Goal: Task Accomplishment & Management: Use online tool/utility

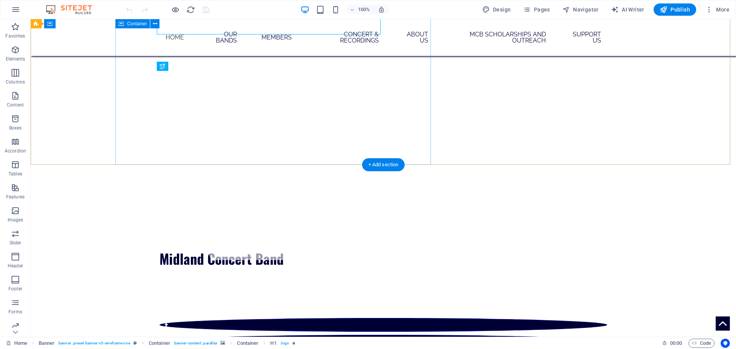
scroll to position [115, 0]
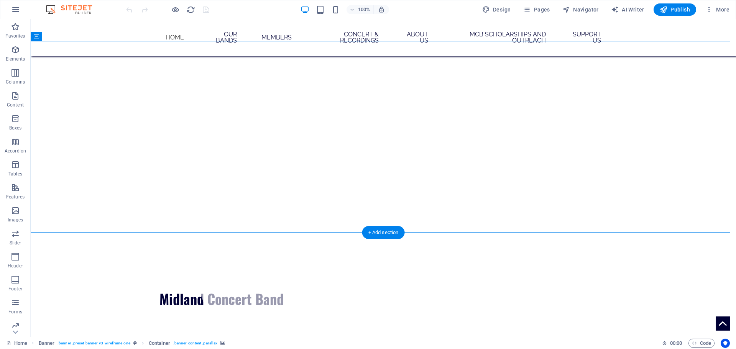
scroll to position [0, 0]
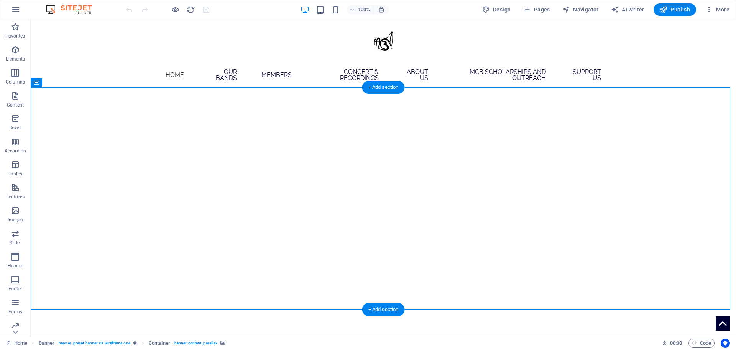
click at [39, 83] on div "Banner" at bounding box center [45, 82] width 29 height 9
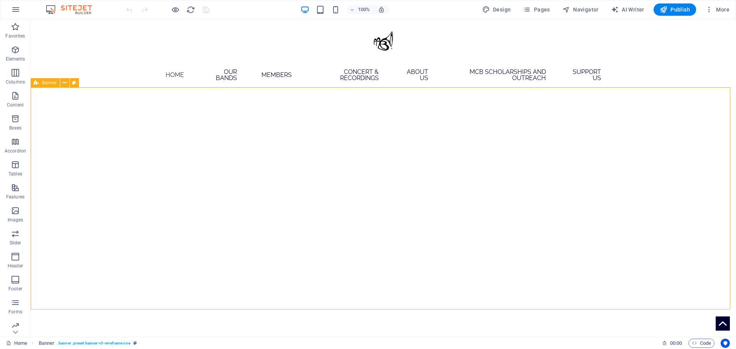
click at [48, 82] on span "Banner" at bounding box center [49, 82] width 15 height 5
select select "vh"
select select "banner"
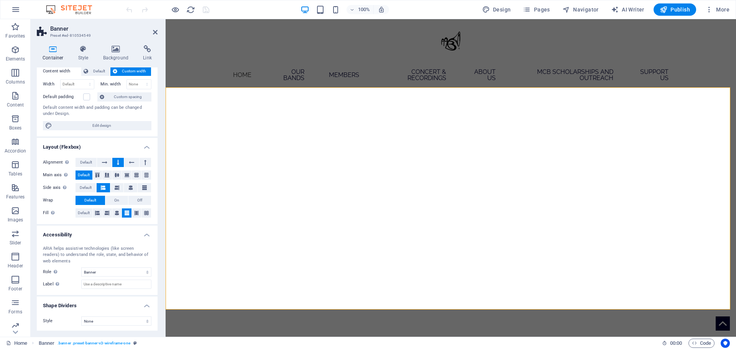
scroll to position [47, 0]
click at [91, 54] on h4 "Style" at bounding box center [84, 53] width 25 height 16
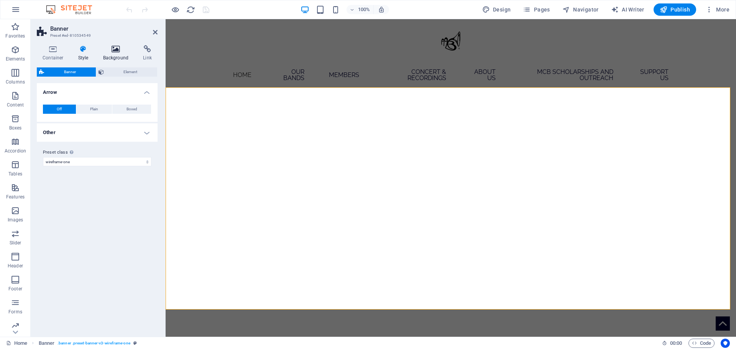
click at [120, 51] on icon at bounding box center [115, 49] width 37 height 8
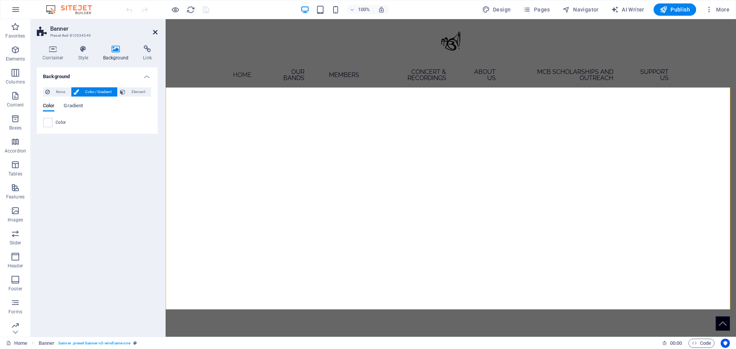
click at [157, 33] on icon at bounding box center [155, 32] width 5 height 6
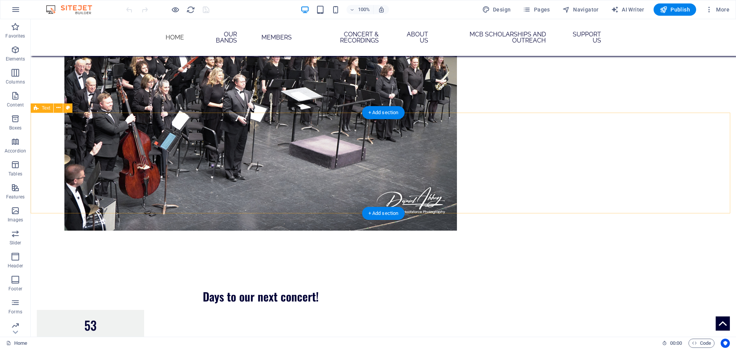
scroll to position [575, 0]
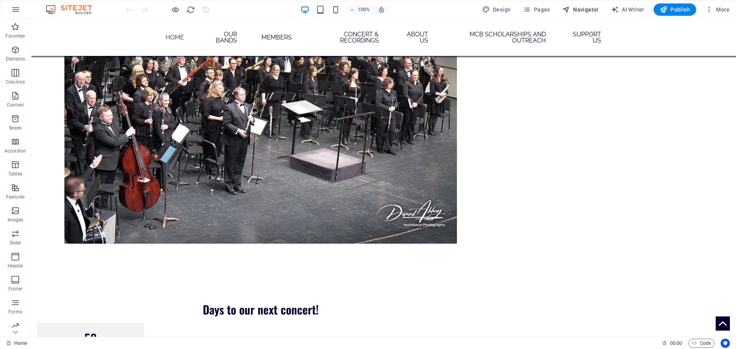
click at [572, 8] on span "Navigator" at bounding box center [580, 10] width 36 height 8
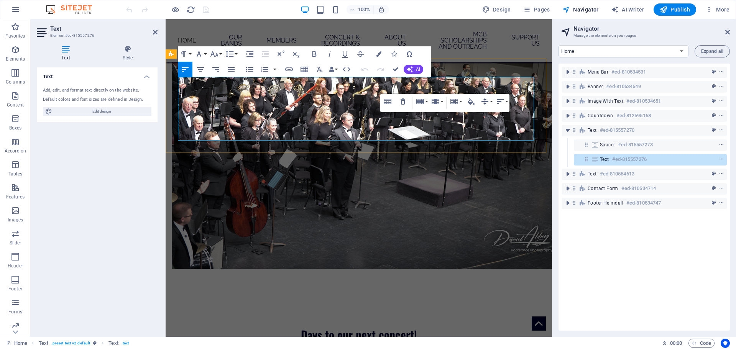
scroll to position [513, 0]
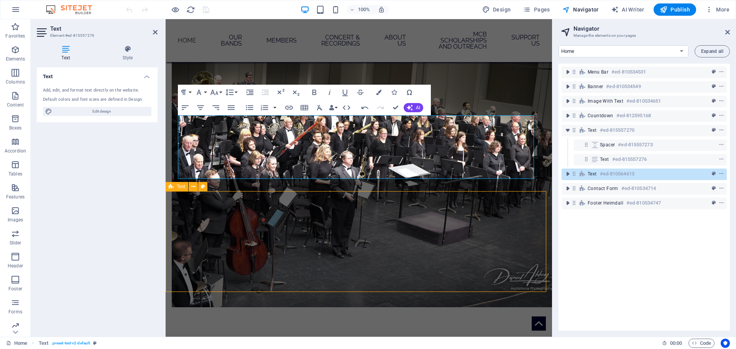
scroll to position [537, 0]
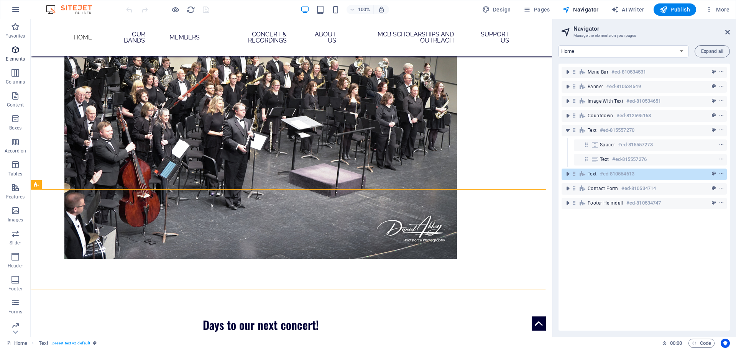
click at [19, 48] on icon "button" at bounding box center [15, 49] width 9 height 9
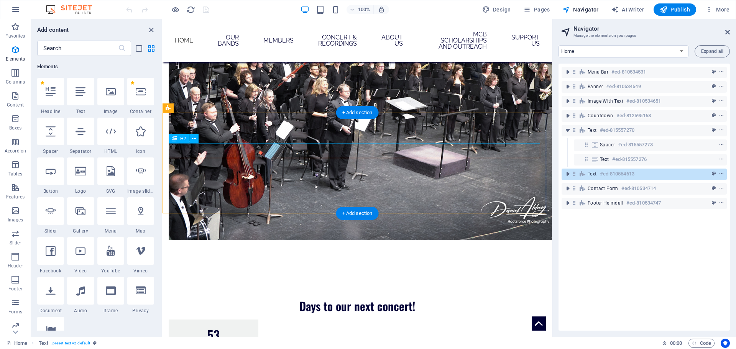
scroll to position [583, 0]
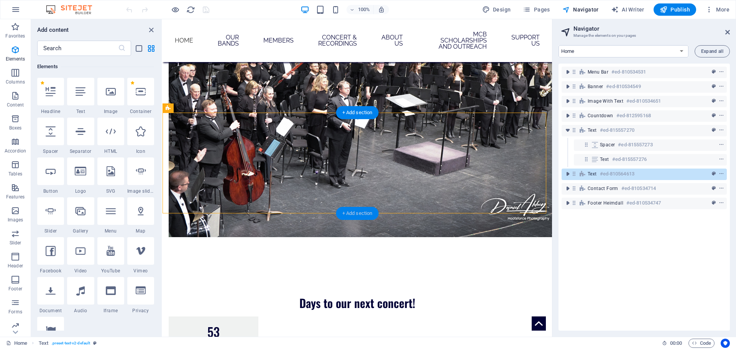
click at [352, 209] on div "+ Add section" at bounding box center [357, 213] width 43 height 13
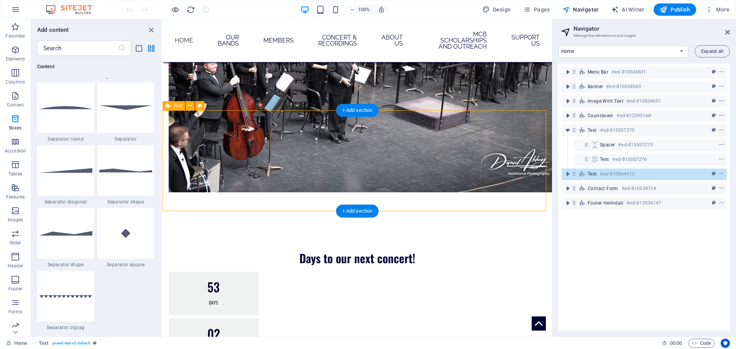
scroll to position [698, 0]
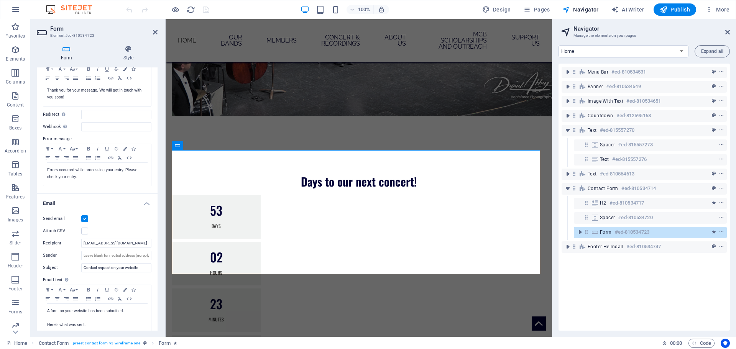
scroll to position [77, 0]
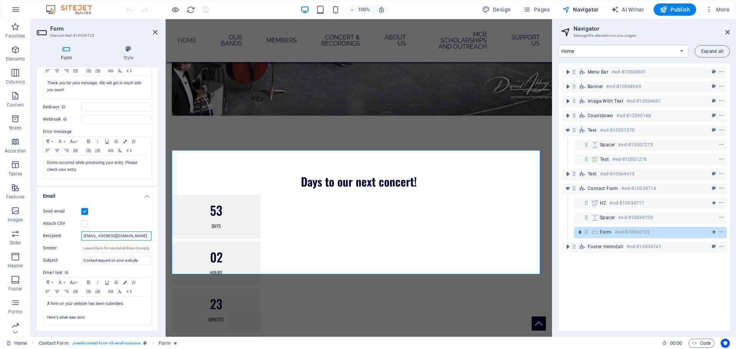
click at [90, 233] on input "[EMAIL_ADDRESS][DOMAIN_NAME]" at bounding box center [116, 236] width 70 height 9
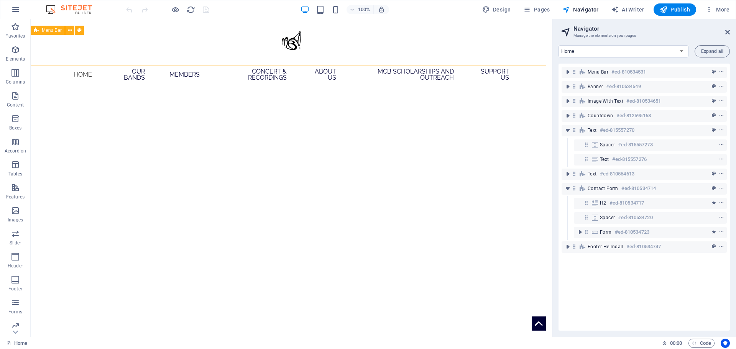
scroll to position [0, 0]
click at [72, 53] on span "Menu" at bounding box center [75, 52] width 11 height 5
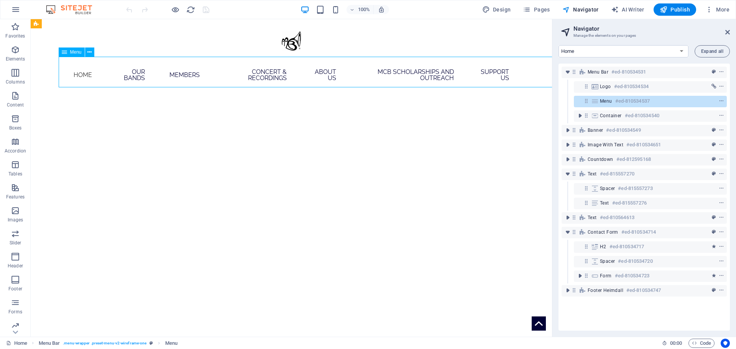
click at [72, 53] on span "Menu" at bounding box center [75, 52] width 11 height 5
select select
select select "10"
select select
select select "11"
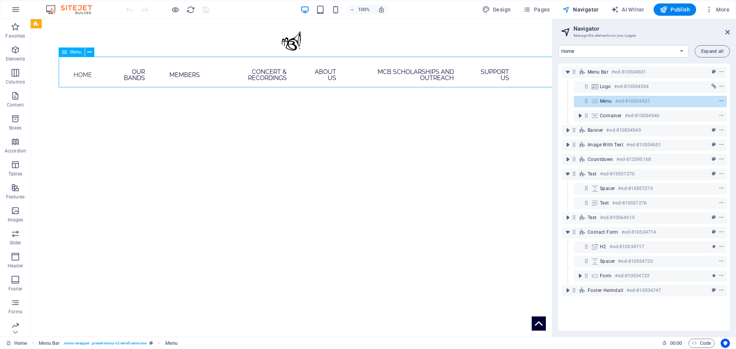
select select
select select "20"
select select
select select "9"
select select
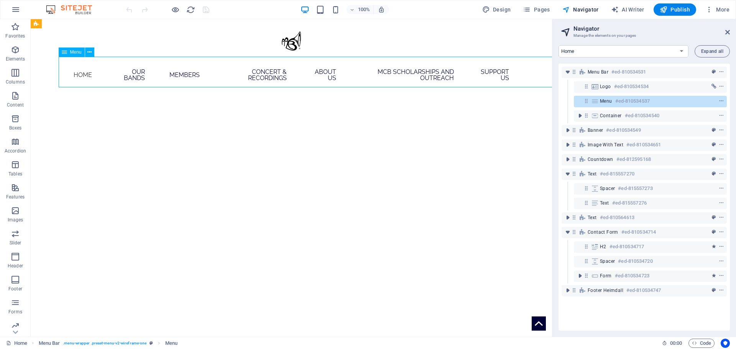
select select "5"
select select
select select "4"
select select
select select "14"
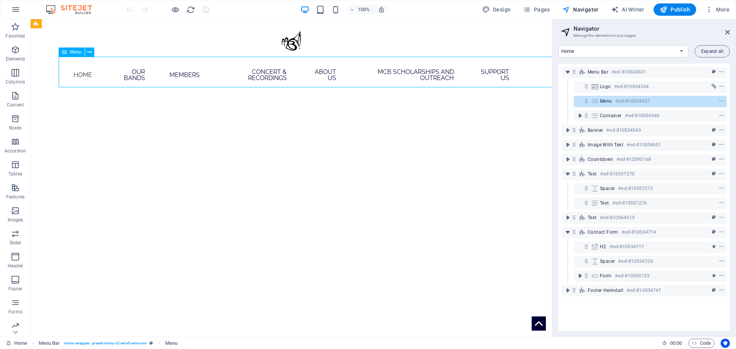
select select
select select "3"
select select
select select "1"
select select
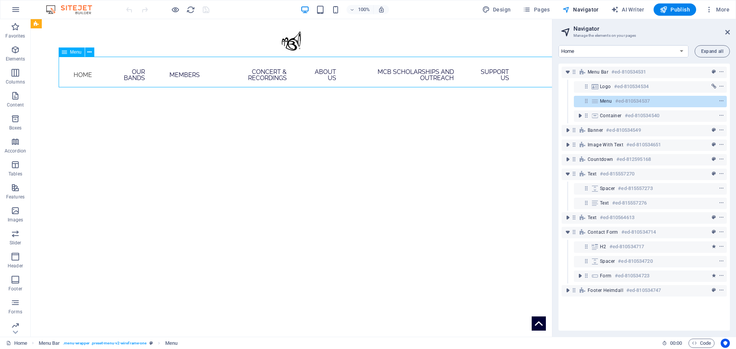
select select "12"
select select
select select "15"
select select
select select "13"
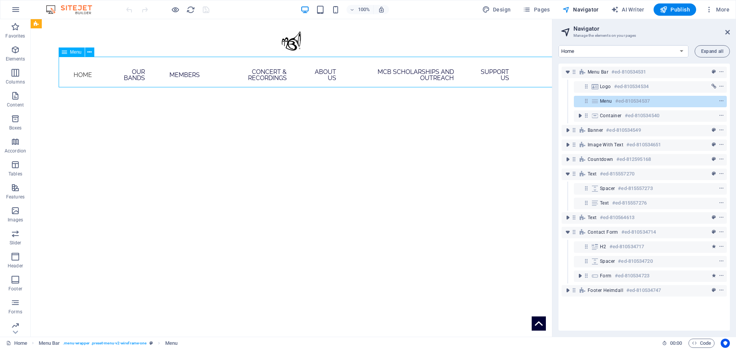
select select
select select "19"
select select
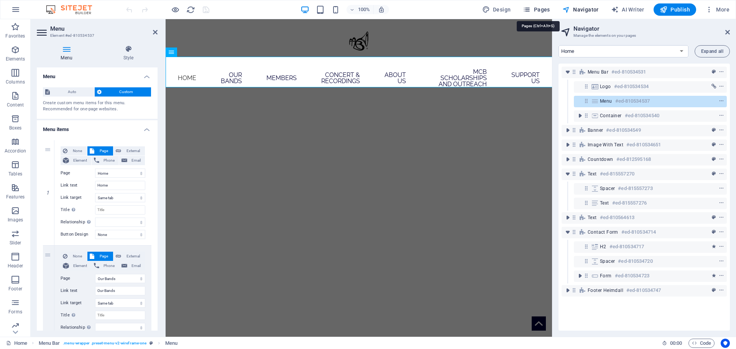
click at [543, 8] on span "Pages" at bounding box center [536, 10] width 27 height 8
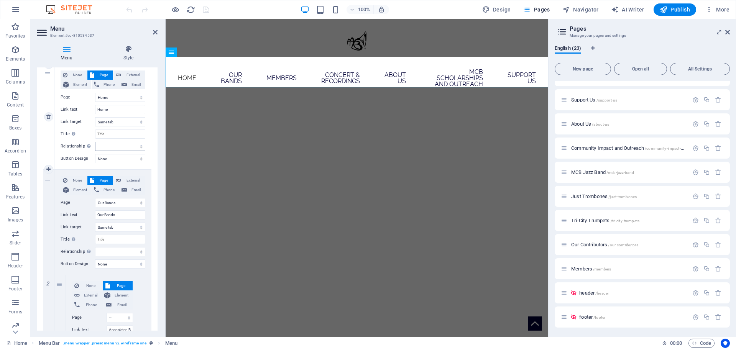
scroll to position [38, 0]
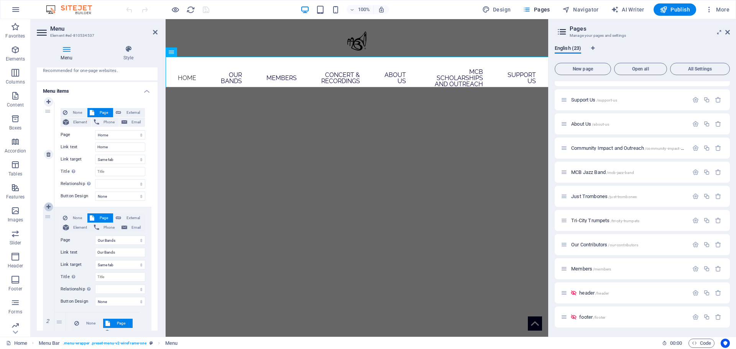
click at [48, 209] on icon at bounding box center [48, 206] width 4 height 5
select select
select select "10"
type input "Our Bands"
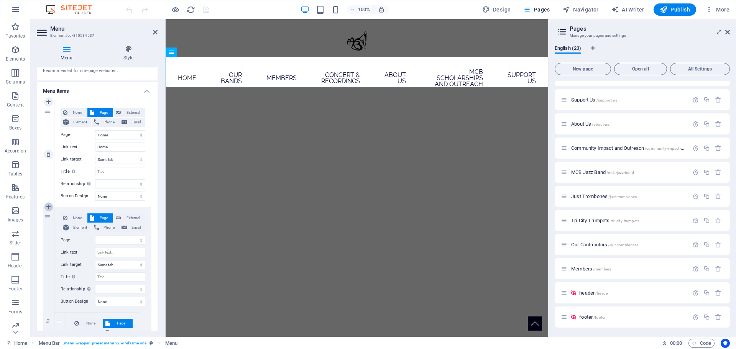
select select
select select "11"
type input "Associated Bands"
select select
select select "20"
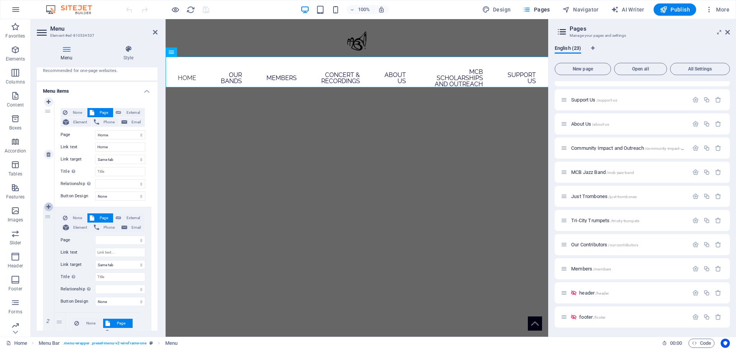
type input "Members"
select select
select select "4"
type input "Concert & Recordings"
select select
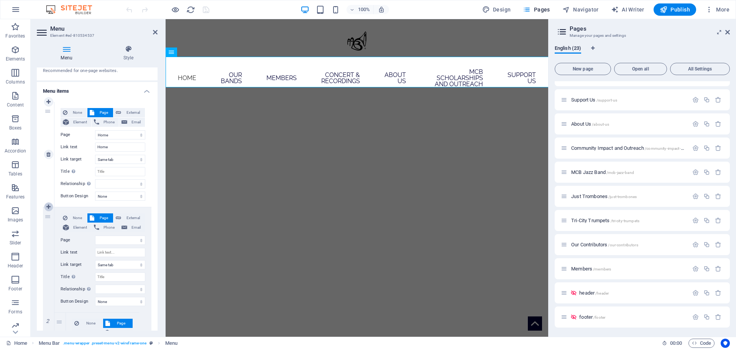
select select "14"
type input "About Us"
select select
select select "3"
type input "Conductor and Board"
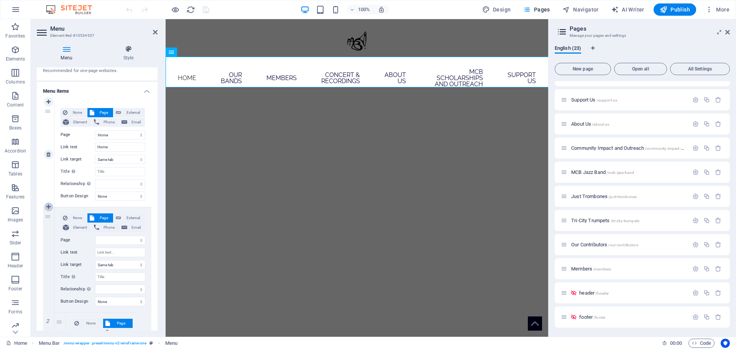
select select
select select "1"
type input "Board Affairs and Meeting Minutes"
select select
type input "MCB Scholarships and Outreach"
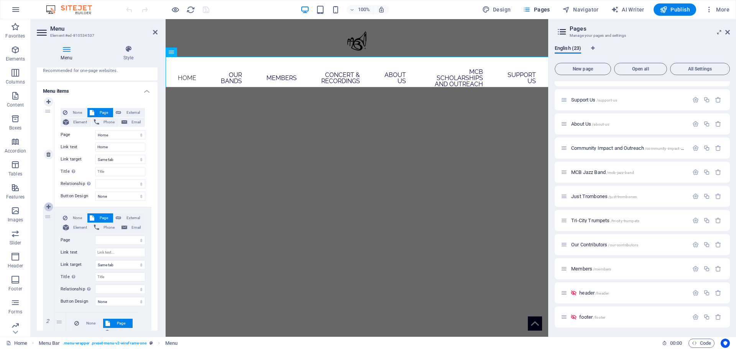
select select "12"
type input "MCB Scholarships"
select select
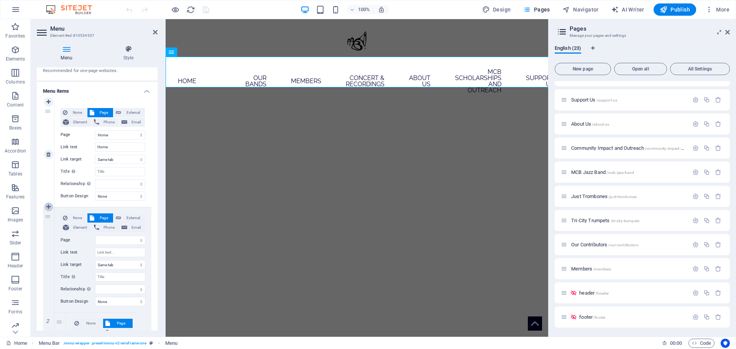
select select "13"
select select
select select "19"
select select
select select "9"
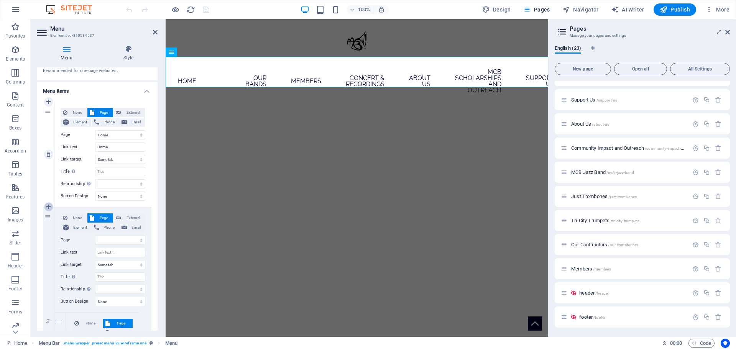
select select
select select "5"
select select
select select "15"
select select
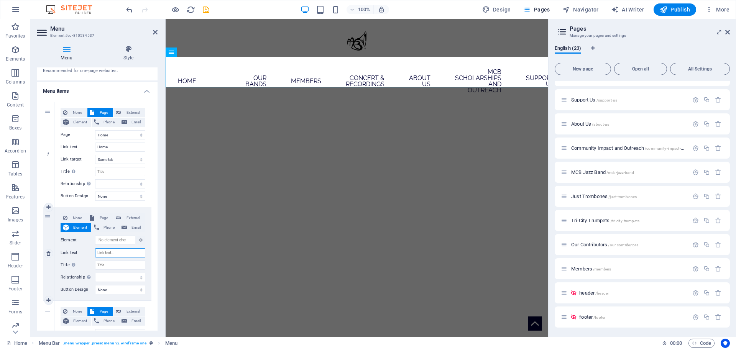
click at [110, 255] on input "Link text" at bounding box center [120, 252] width 50 height 9
type input "wedf"
select select
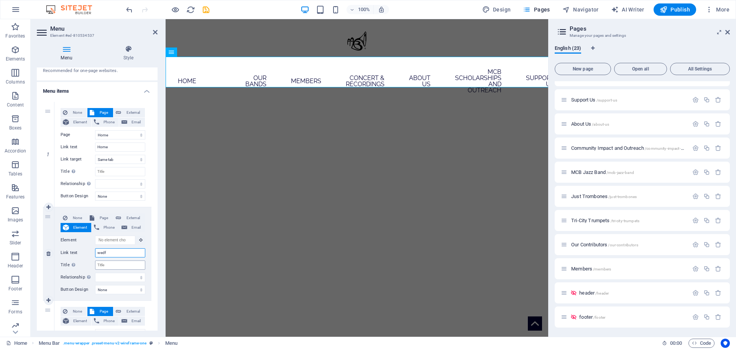
select select
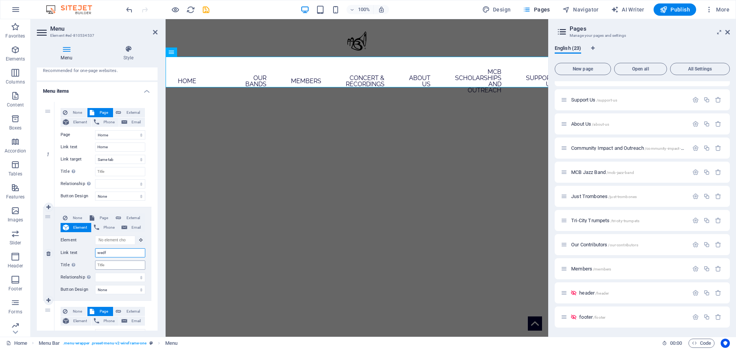
select select
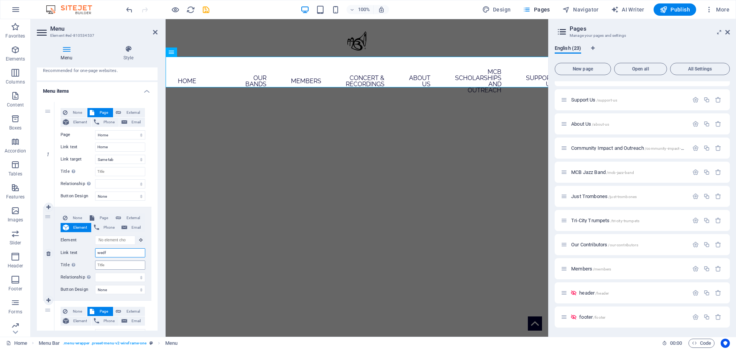
select select
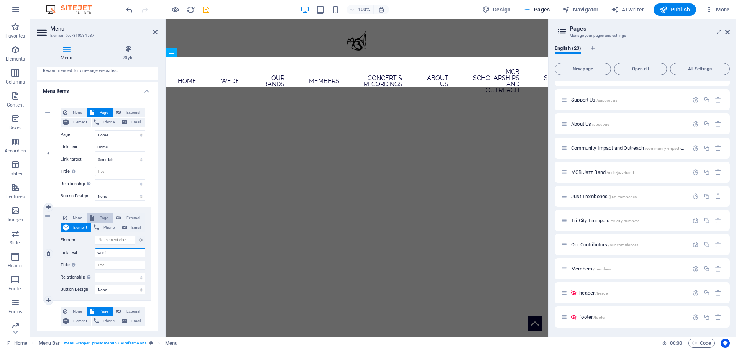
type input "wedf"
click at [98, 218] on span "Page" at bounding box center [104, 218] width 14 height 9
select select
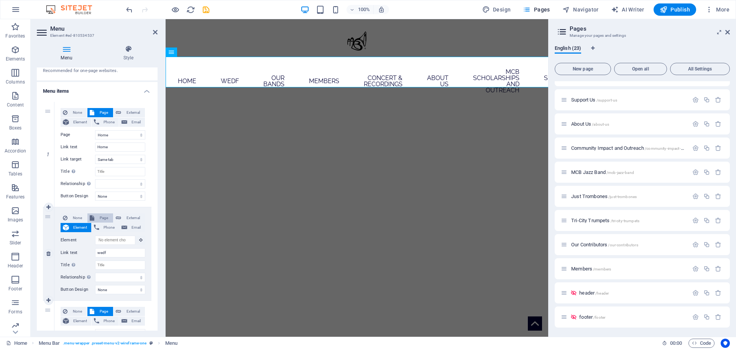
select select
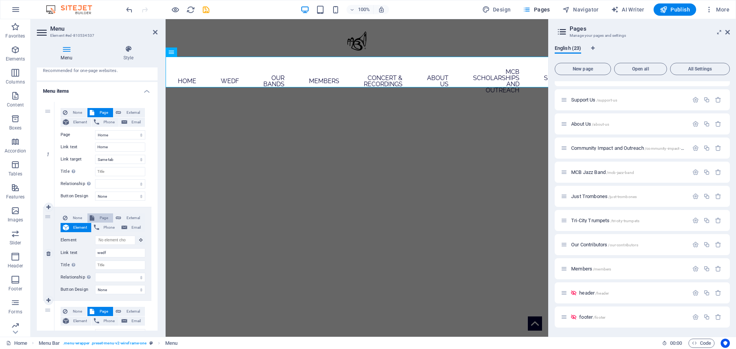
select select
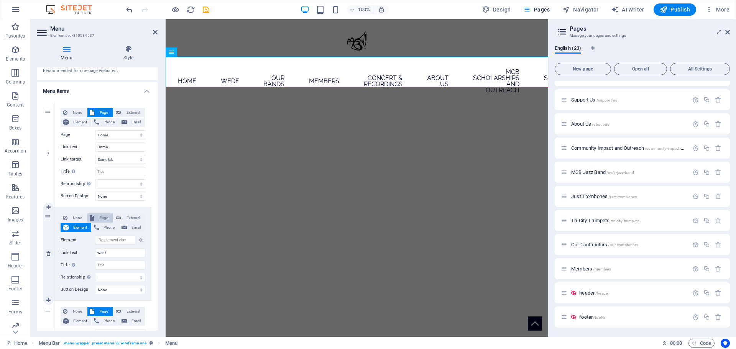
select select
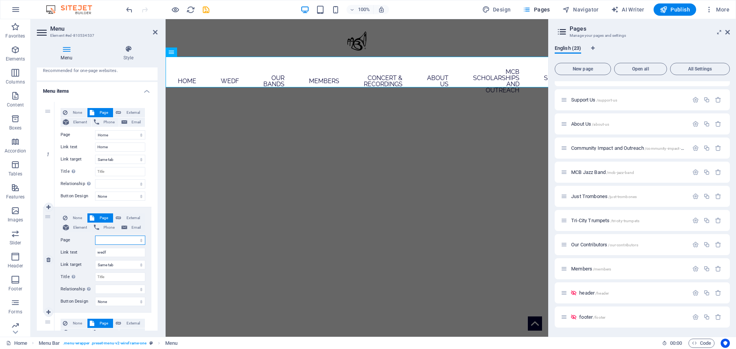
click at [110, 238] on select "Home Board Affairs Board Meeting Minutes Conductor and Board Concert &amp; Reco…" at bounding box center [120, 240] width 50 height 9
click at [129, 222] on span "External" at bounding box center [132, 218] width 19 height 9
select select
select select "blank"
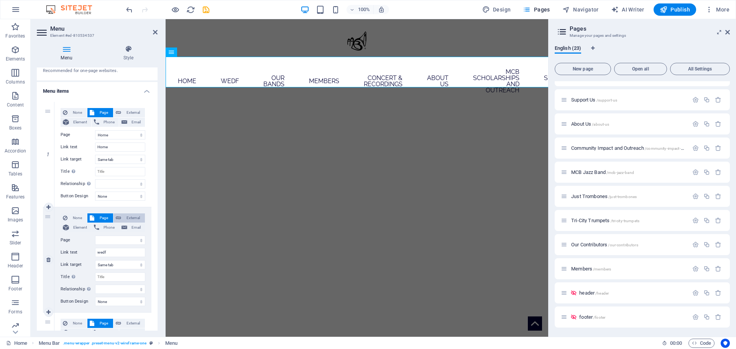
select select
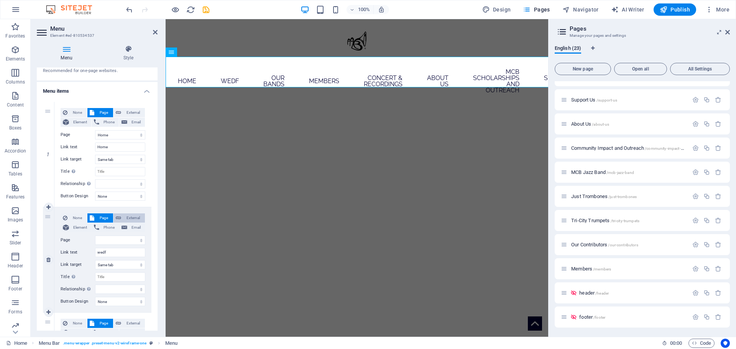
select select
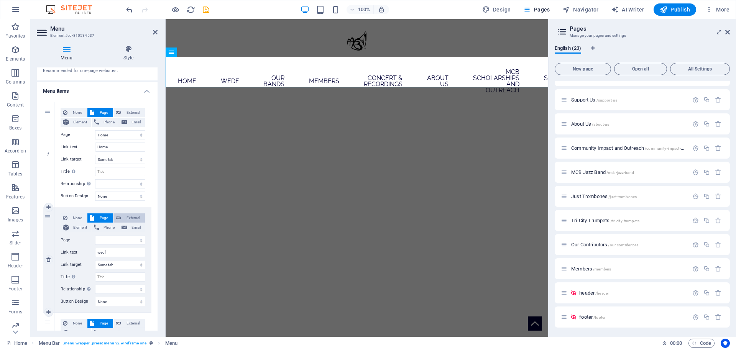
select select
click at [81, 225] on span "Element" at bounding box center [80, 227] width 18 height 9
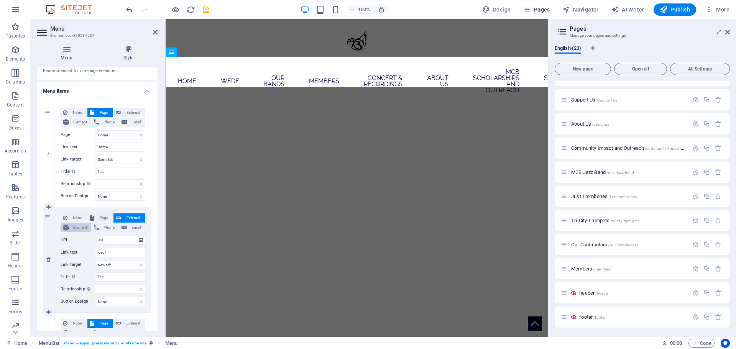
select select
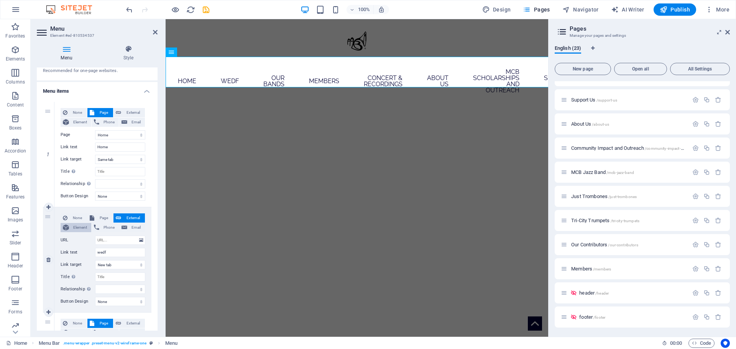
select select
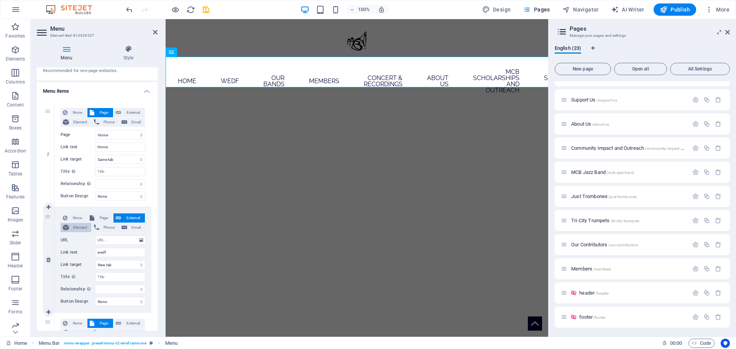
select select
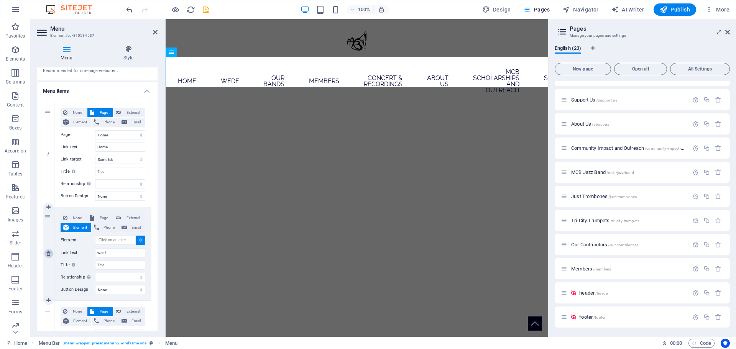
click at [46, 251] on icon at bounding box center [48, 253] width 4 height 5
select select
select select "10"
type input "Our Bands"
select select
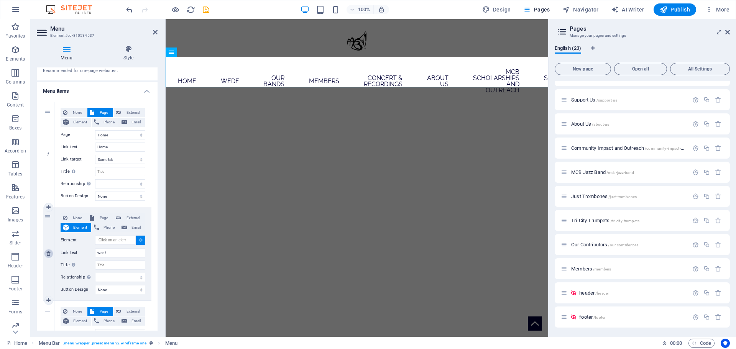
select select "20"
type input "Members"
select select
select select "9"
type input "New Member Information"
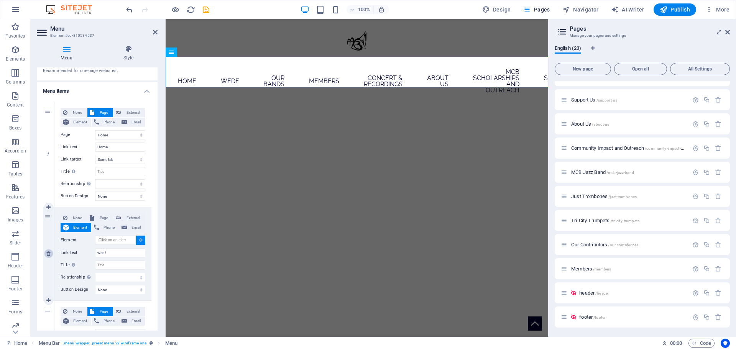
select select
select select "4"
type input "Concert & Recordings"
select select
select select "14"
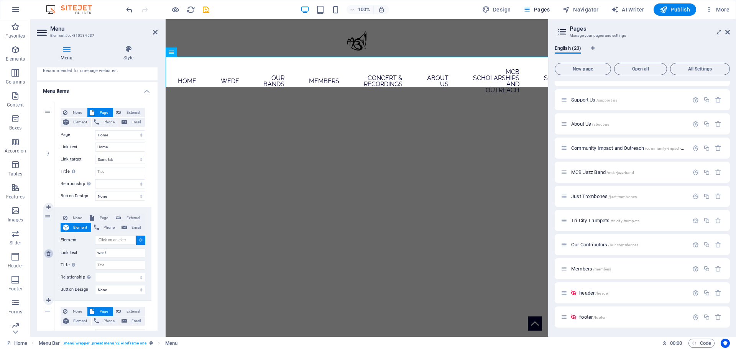
type input "About Us"
select select
type input "MCB Scholarships and Outreach"
select select "12"
type input "MCB Scholarships"
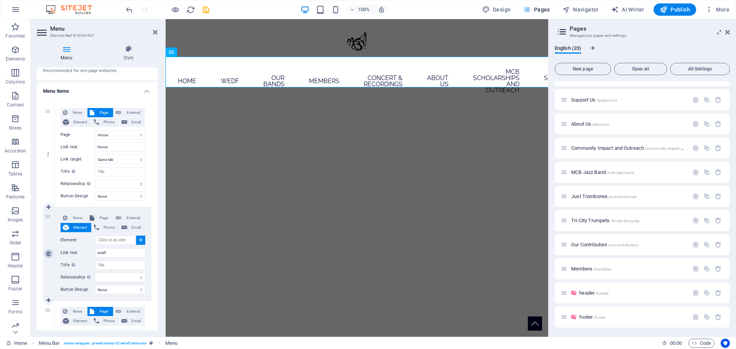
select select
select select "15"
type input "Community Outreach"
select select
select select "13"
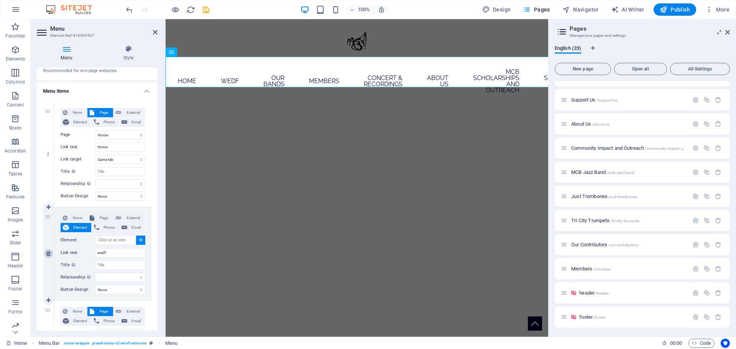
type input "Support Us"
select select
select select "19"
type input "Our Contributors"
select select
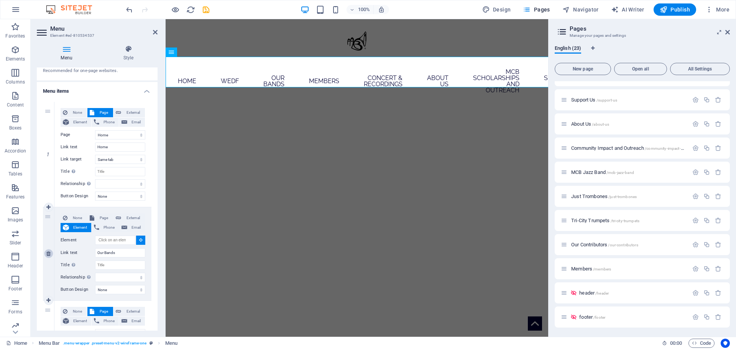
select select "11"
select select
select select "5"
select select
select select "3"
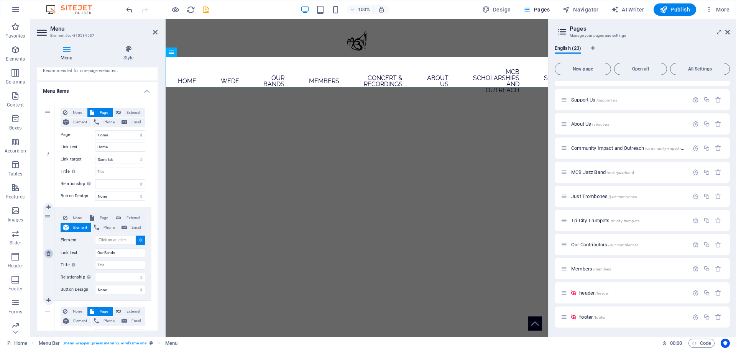
select select
select select "1"
select select
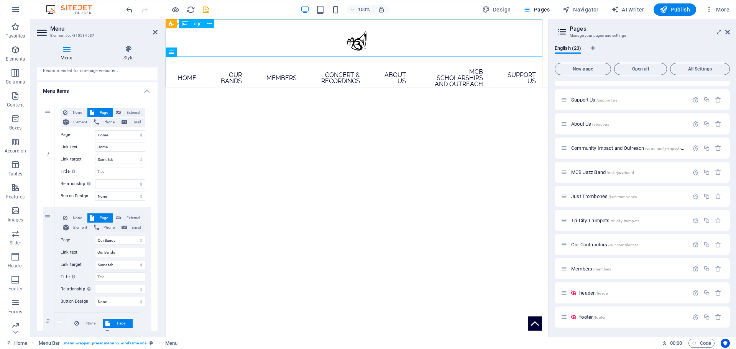
click at [192, 33] on div at bounding box center [357, 38] width 383 height 38
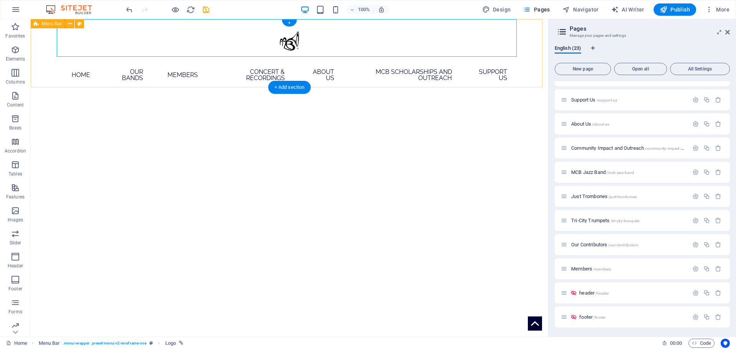
click at [44, 44] on div "Home Our Bands Associated Bands Members New Member Information Existing Member …" at bounding box center [289, 56] width 517 height 74
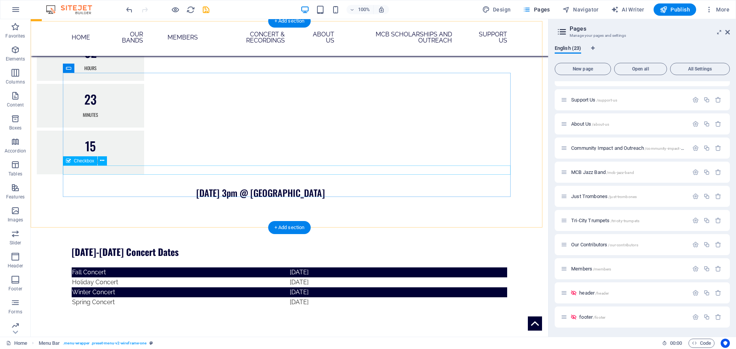
scroll to position [939, 0]
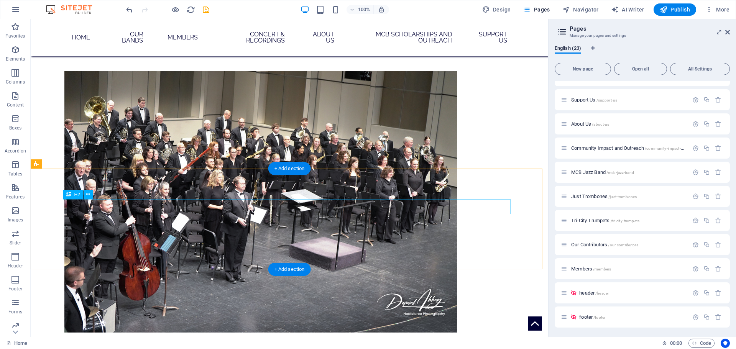
scroll to position [440, 0]
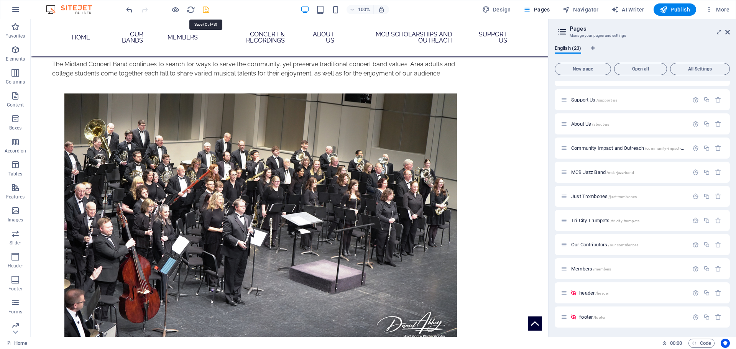
click at [207, 10] on icon "save" at bounding box center [206, 9] width 9 height 9
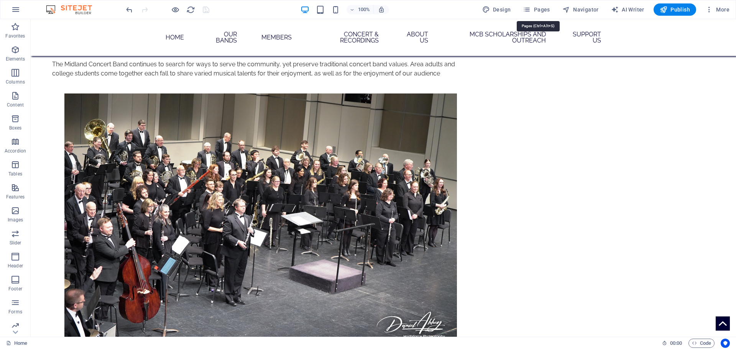
drag, startPoint x: 541, startPoint y: 9, endPoint x: 545, endPoint y: 16, distance: 8.7
click at [542, 11] on span "Pages" at bounding box center [536, 10] width 27 height 8
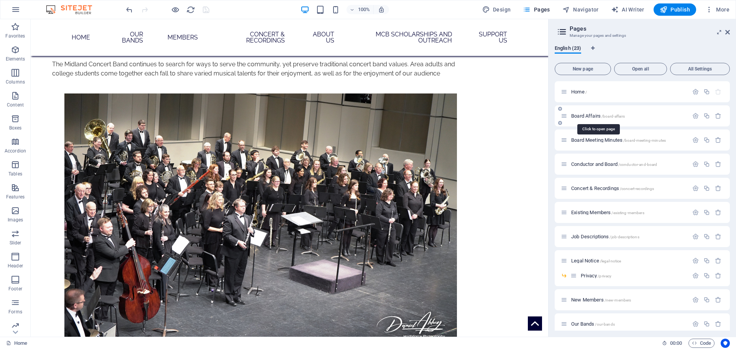
click at [578, 114] on span "Board Affairs /board-affairs" at bounding box center [598, 116] width 54 height 6
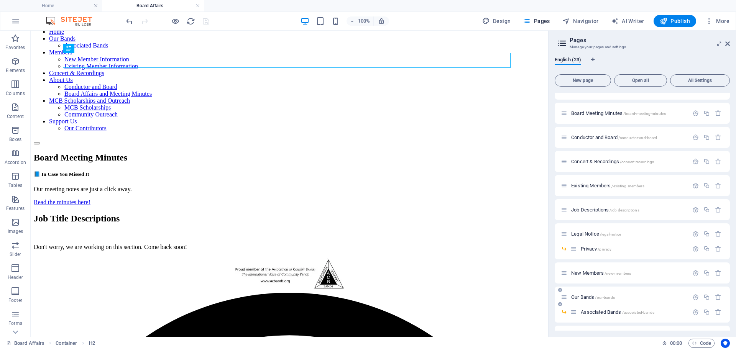
scroll to position [153, 0]
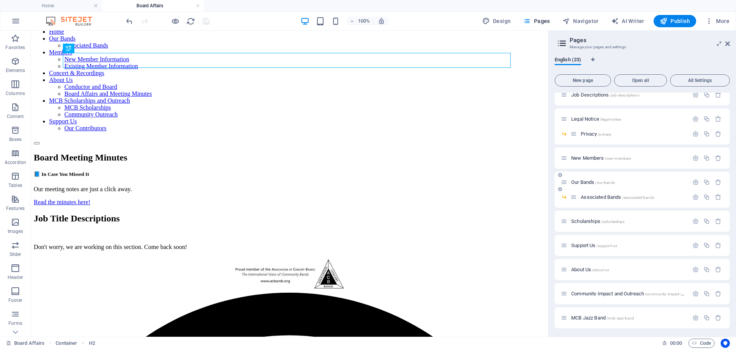
click at [590, 181] on span "Our Bands /our-bands" at bounding box center [593, 182] width 44 height 6
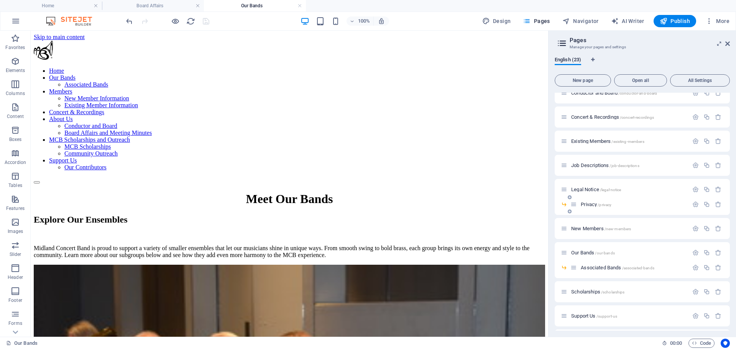
scroll to position [0, 0]
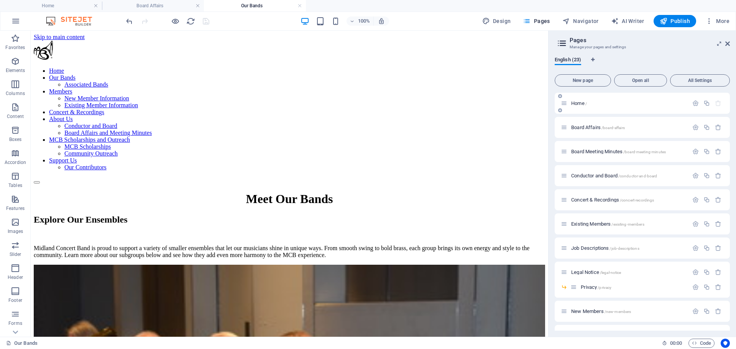
click at [575, 105] on span "Home /" at bounding box center [579, 103] width 16 height 6
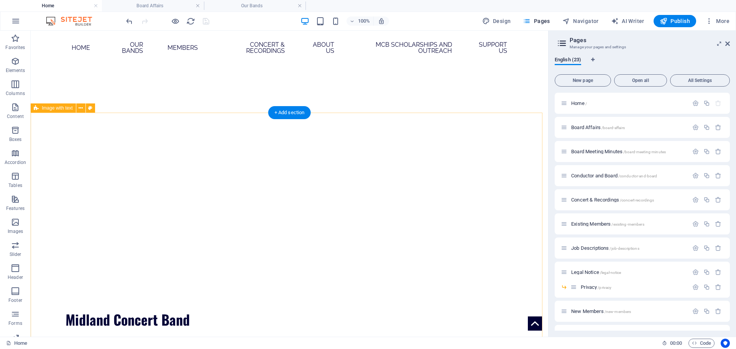
scroll to position [15, 0]
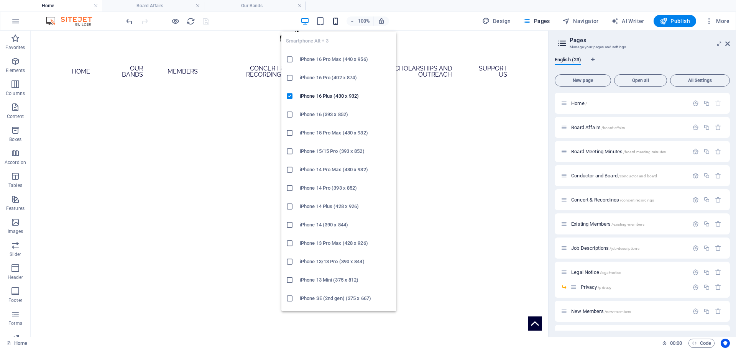
click at [339, 23] on icon "button" at bounding box center [335, 21] width 9 height 9
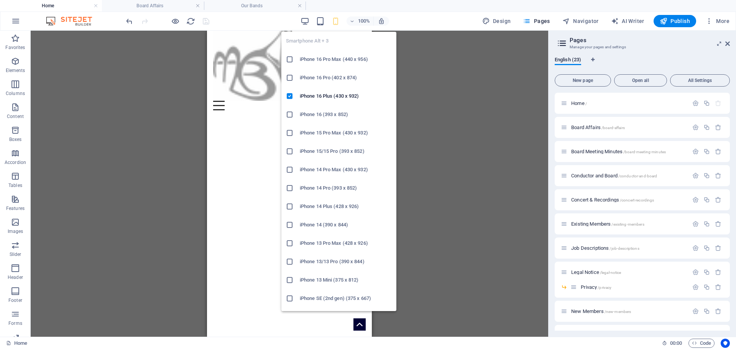
click at [333, 20] on icon "button" at bounding box center [335, 21] width 9 height 9
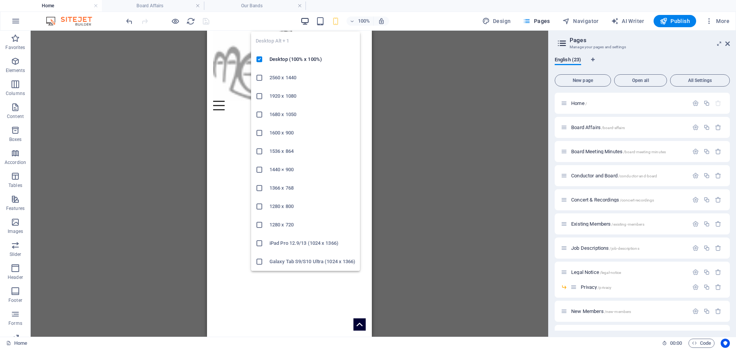
click at [307, 19] on icon "button" at bounding box center [305, 21] width 9 height 9
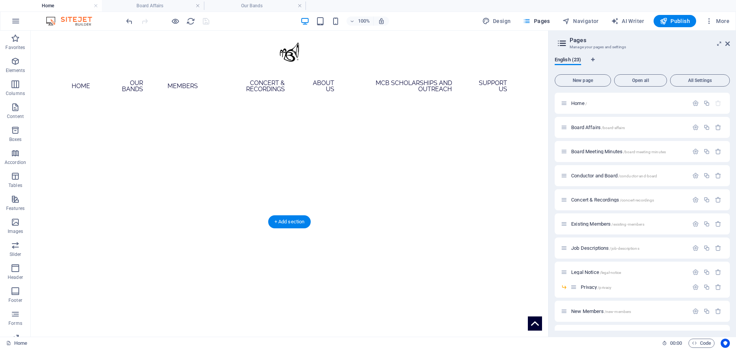
scroll to position [0, 0]
click at [724, 20] on span "More" at bounding box center [717, 21] width 24 height 8
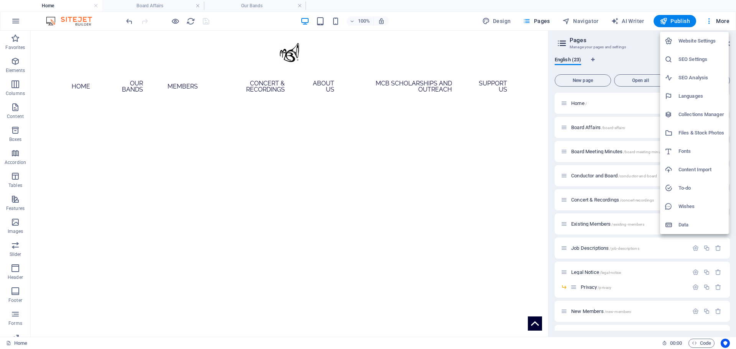
click at [429, 51] on div at bounding box center [368, 174] width 736 height 349
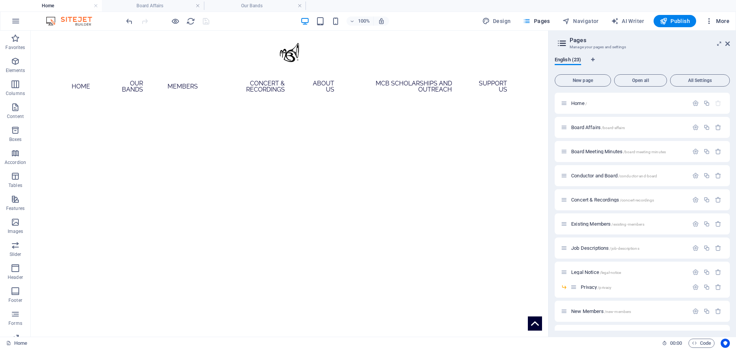
click at [721, 18] on span "More" at bounding box center [717, 21] width 24 height 8
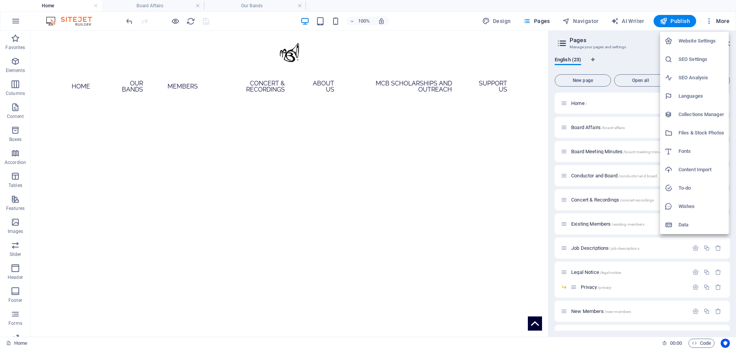
click at [712, 135] on h6 "Files & Stock Photos" at bounding box center [701, 132] width 46 height 9
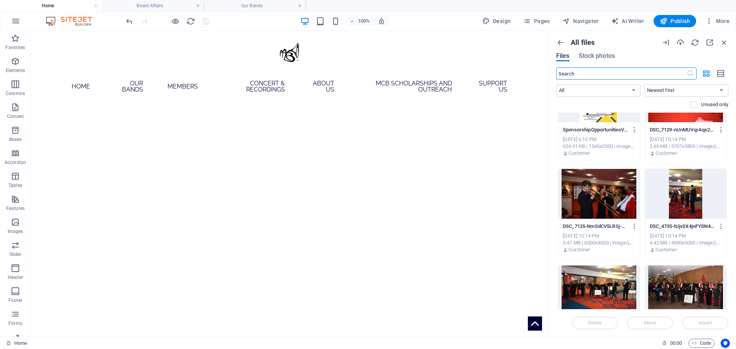
scroll to position [77, 0]
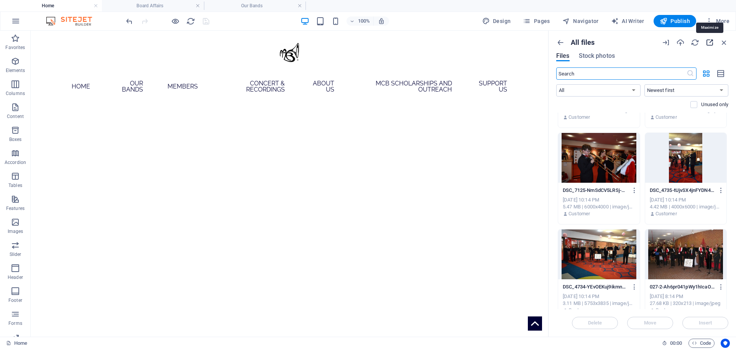
click at [706, 43] on icon "button" at bounding box center [709, 42] width 8 height 8
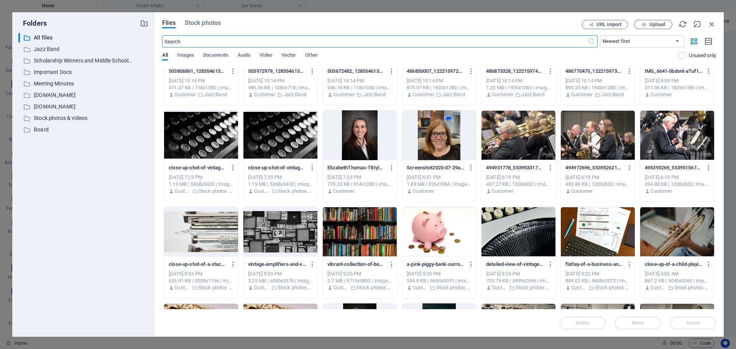
scroll to position [307, 0]
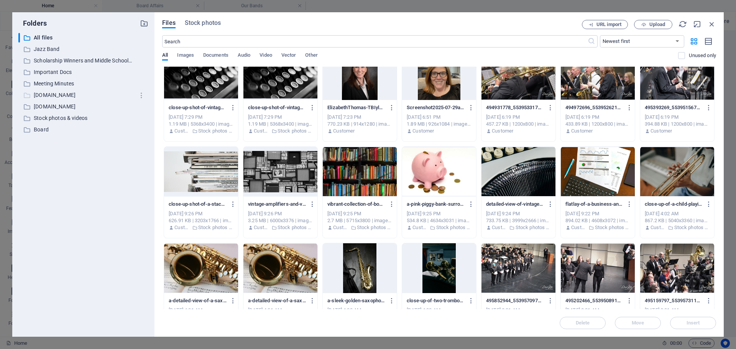
click at [92, 95] on p "[DOMAIN_NAME]" at bounding box center [84, 95] width 100 height 9
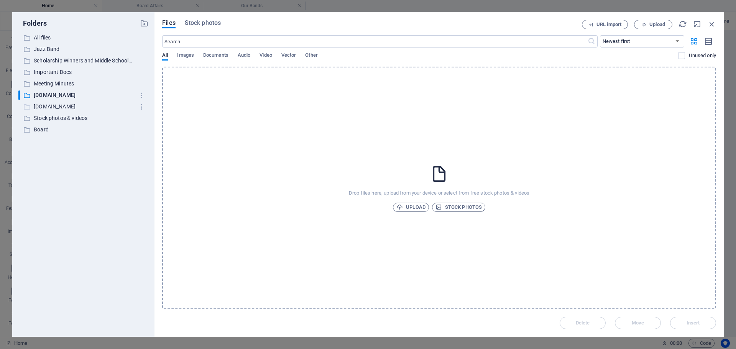
click at [103, 104] on p "[DOMAIN_NAME]" at bounding box center [84, 106] width 100 height 9
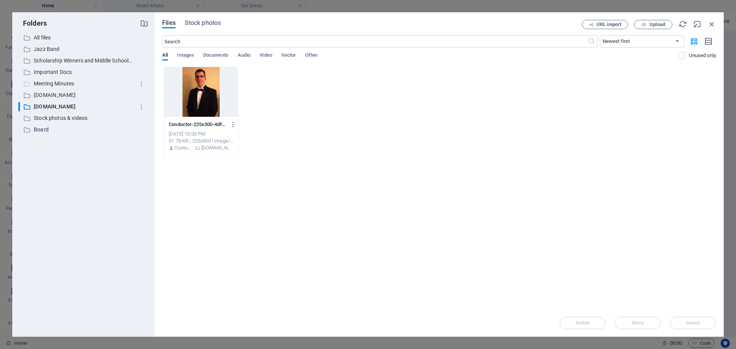
click at [89, 87] on p "Meeting Minutes" at bounding box center [84, 83] width 100 height 9
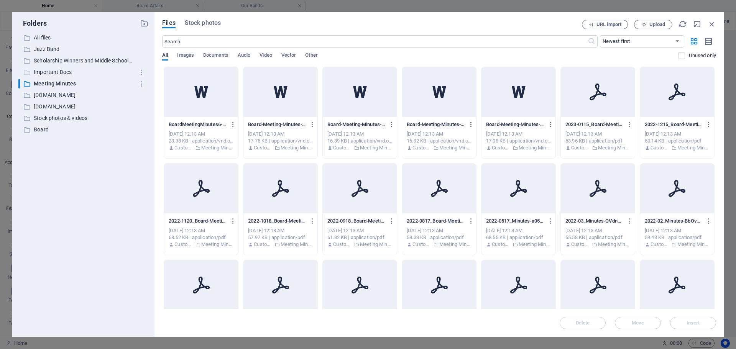
click at [91, 74] on p "Important Docs" at bounding box center [84, 72] width 100 height 9
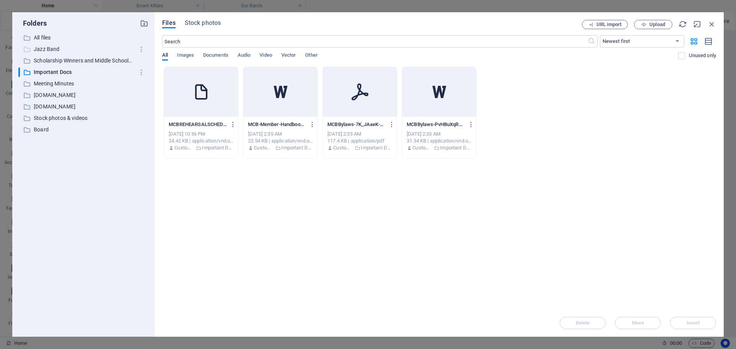
click at [60, 48] on p "Jazz Band" at bounding box center [84, 49] width 100 height 9
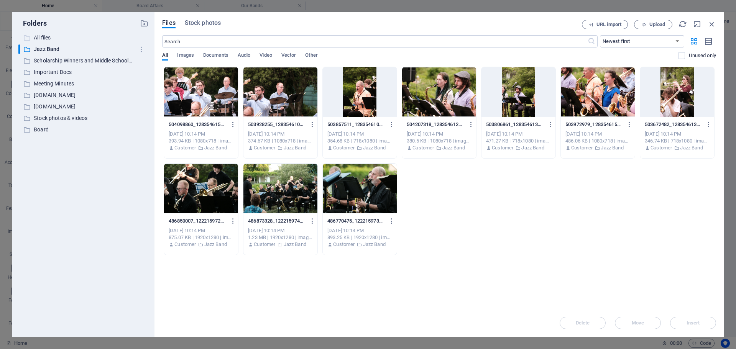
click at [84, 35] on p "All files" at bounding box center [84, 37] width 100 height 9
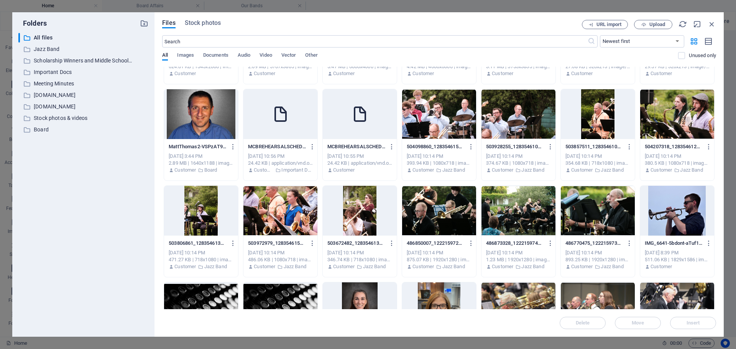
scroll to position [77, 0]
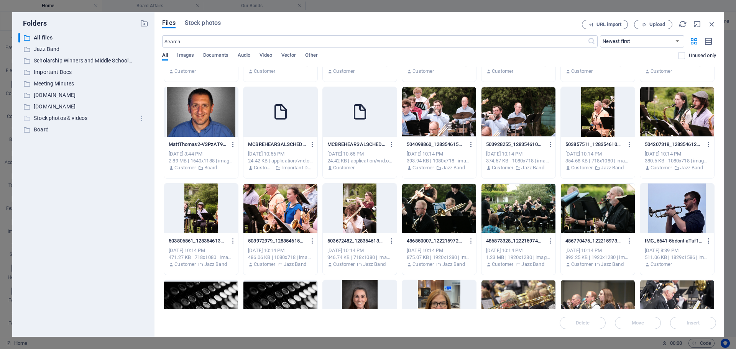
click at [92, 118] on p "Stock photos & videos" at bounding box center [84, 118] width 100 height 9
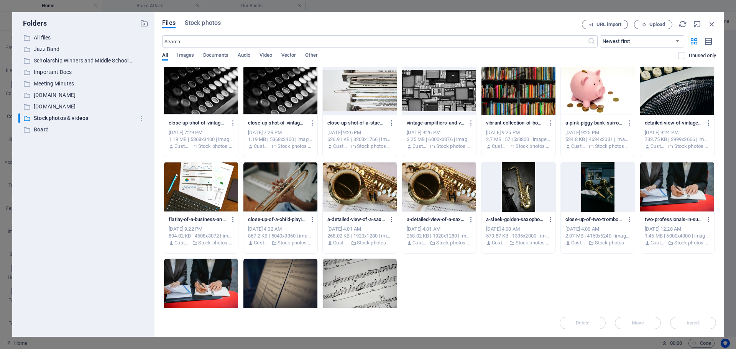
scroll to position [0, 0]
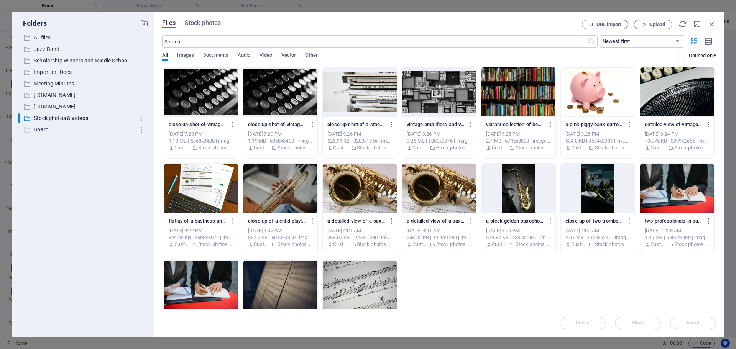
click at [99, 130] on p "Board" at bounding box center [84, 129] width 100 height 9
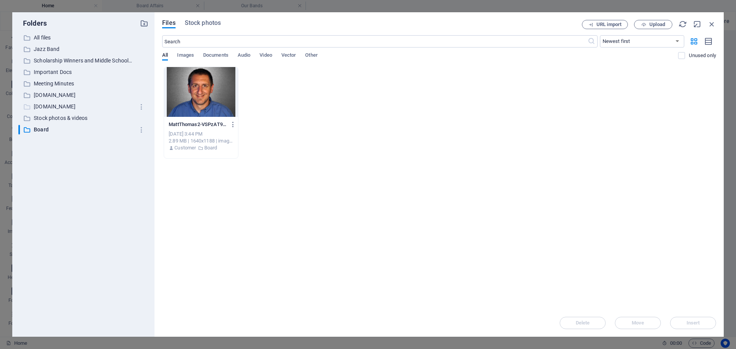
click at [112, 103] on p "[DOMAIN_NAME]" at bounding box center [84, 106] width 100 height 9
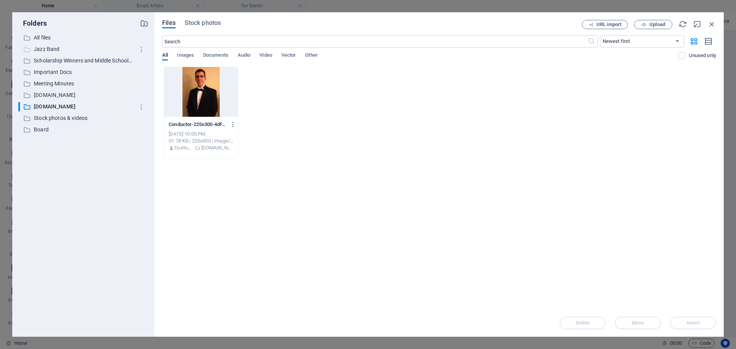
click at [69, 46] on p "Jazz Band" at bounding box center [84, 49] width 100 height 9
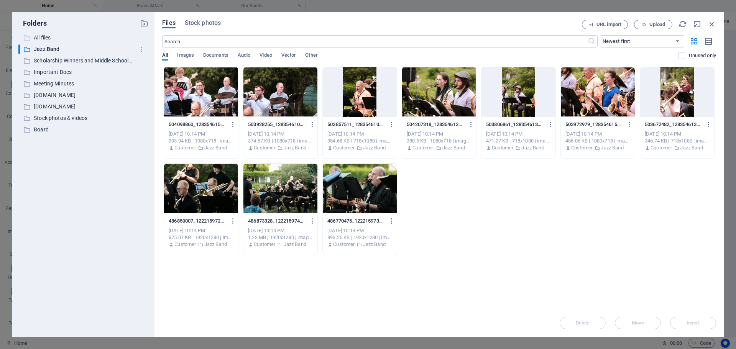
click at [39, 40] on p "All files" at bounding box center [84, 37] width 100 height 9
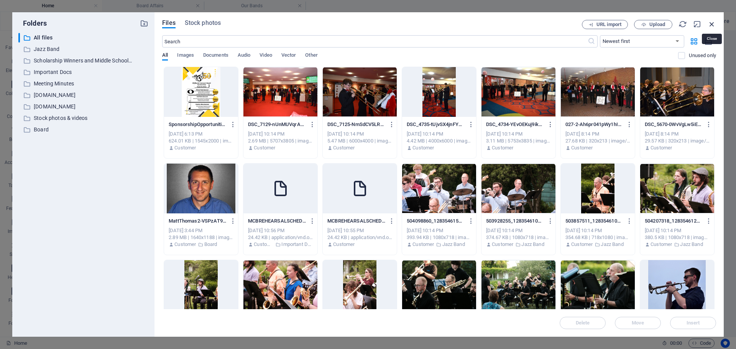
click at [715, 21] on icon "button" at bounding box center [712, 24] width 8 height 8
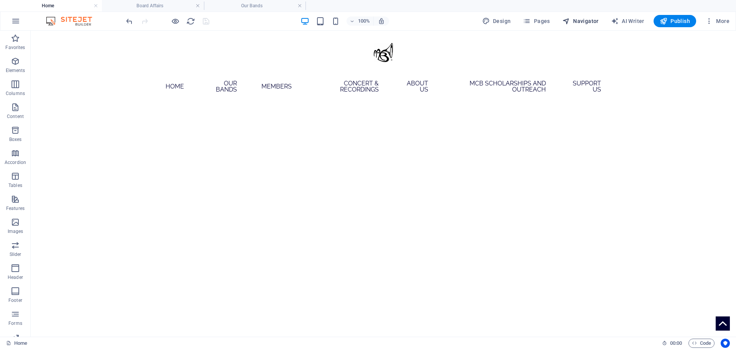
click at [586, 23] on span "Navigator" at bounding box center [580, 21] width 36 height 8
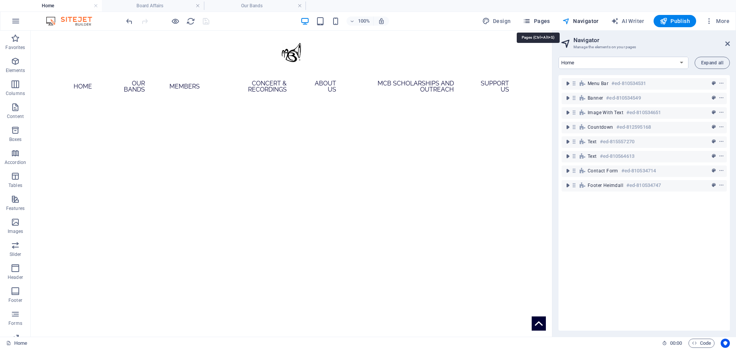
click at [550, 23] on span "Pages" at bounding box center [536, 21] width 27 height 8
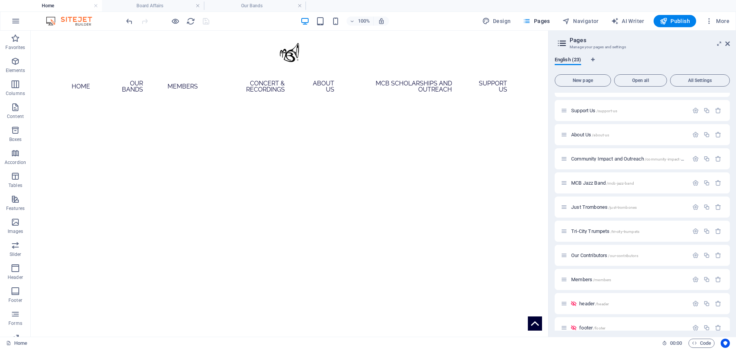
scroll to position [299, 0]
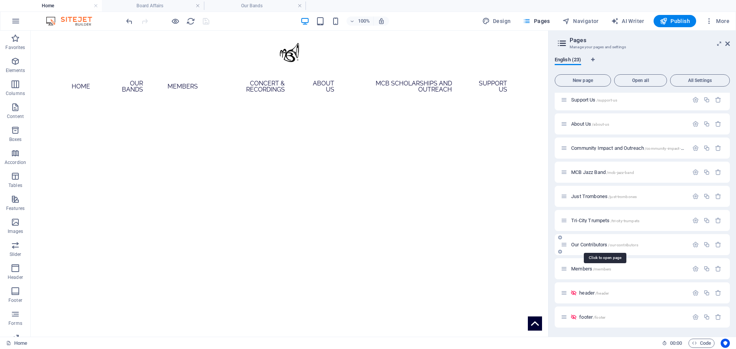
click at [597, 245] on span "Our Contributors /our-contributors" at bounding box center [604, 245] width 67 height 6
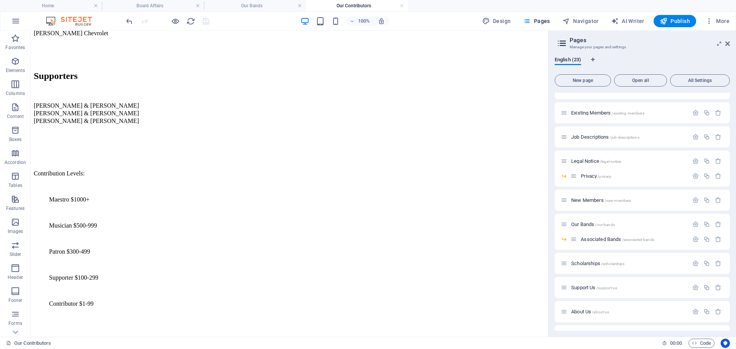
scroll to position [153, 0]
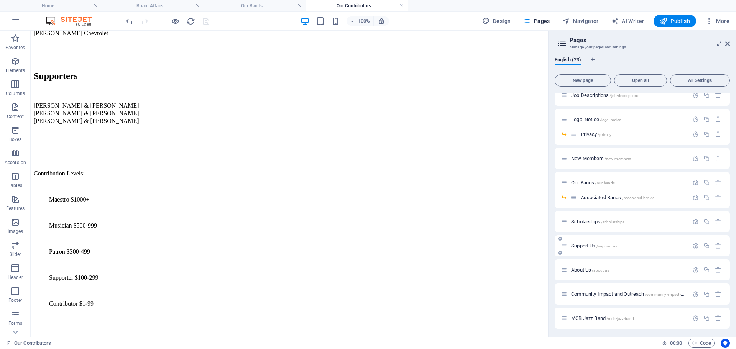
click at [577, 246] on span "Support Us /support-us" at bounding box center [594, 246] width 46 height 6
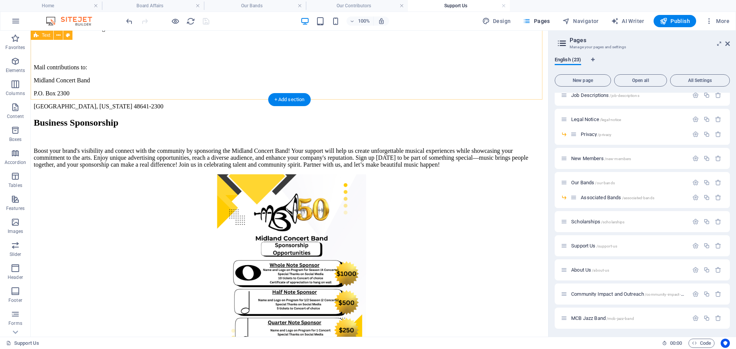
scroll to position [461, 0]
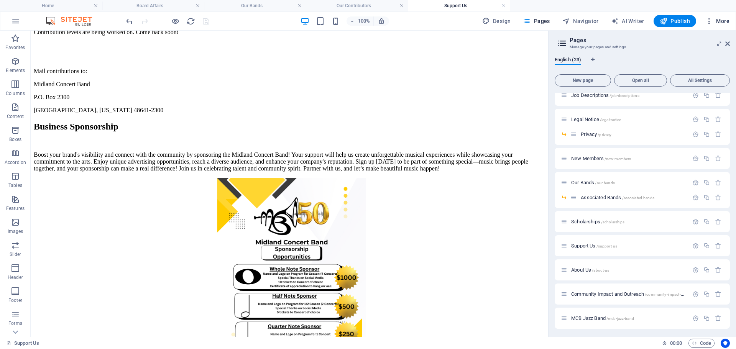
click at [716, 16] on button "More" at bounding box center [717, 21] width 30 height 12
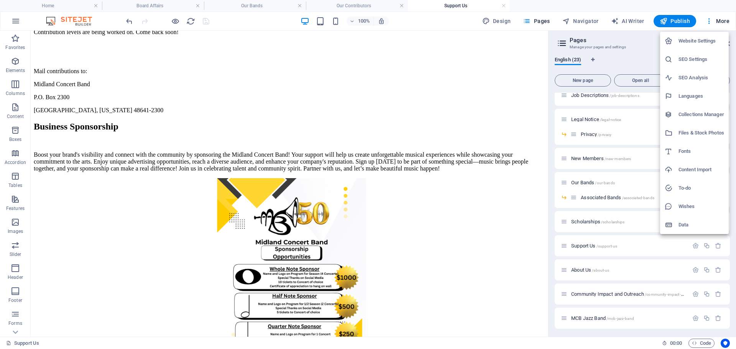
click at [704, 41] on h6 "Website Settings" at bounding box center [701, 40] width 46 height 9
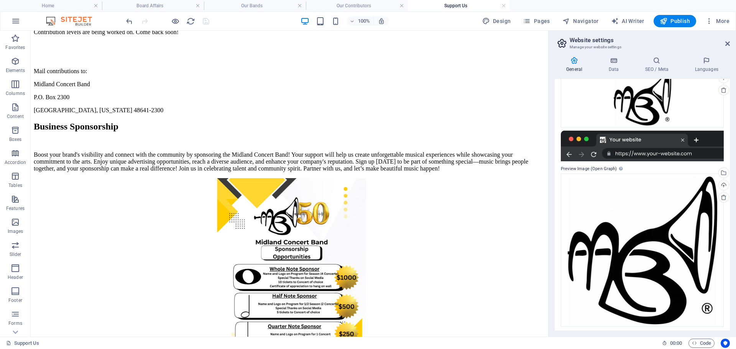
scroll to position [125, 0]
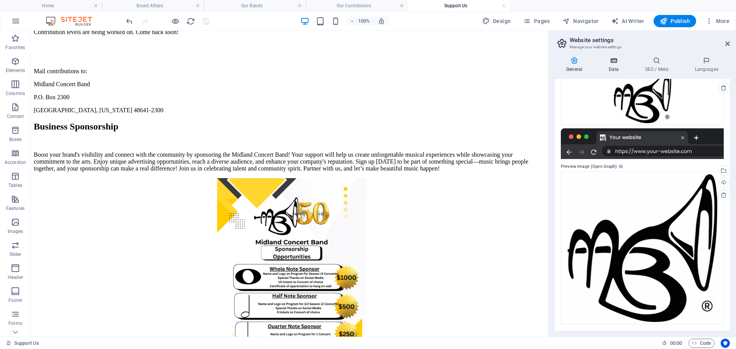
click at [621, 59] on div "General Data SEO / Meta Languages Website name Midland Concert Band Logo Drag f…" at bounding box center [642, 194] width 187 height 286
click at [617, 61] on icon at bounding box center [613, 61] width 33 height 8
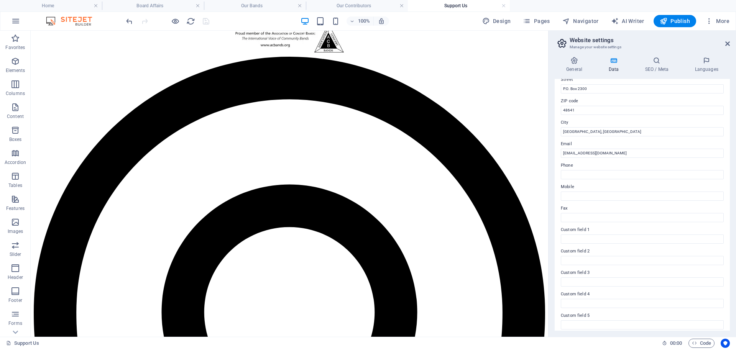
scroll to position [78, 0]
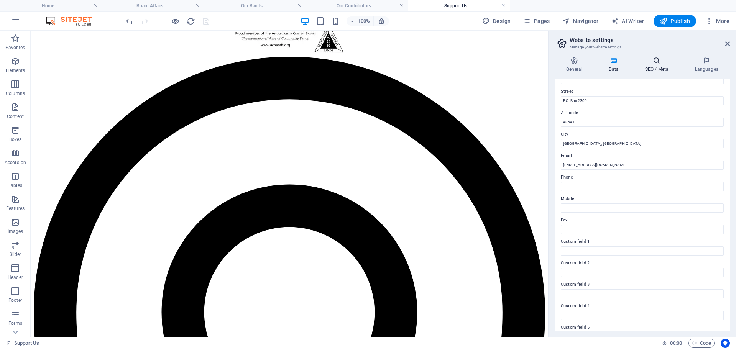
click at [658, 64] on icon at bounding box center [656, 61] width 47 height 8
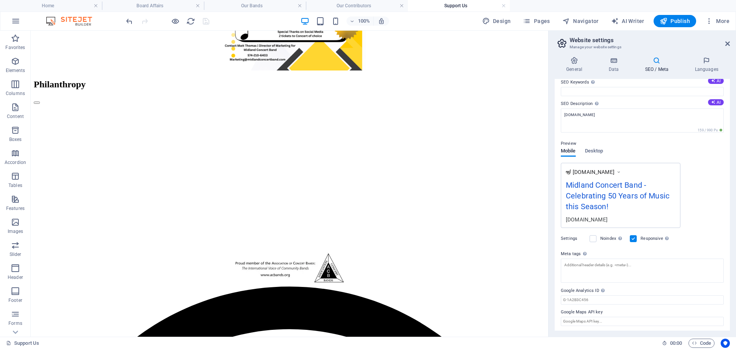
scroll to position [52, 0]
click at [598, 148] on span "Desktop" at bounding box center [594, 150] width 18 height 11
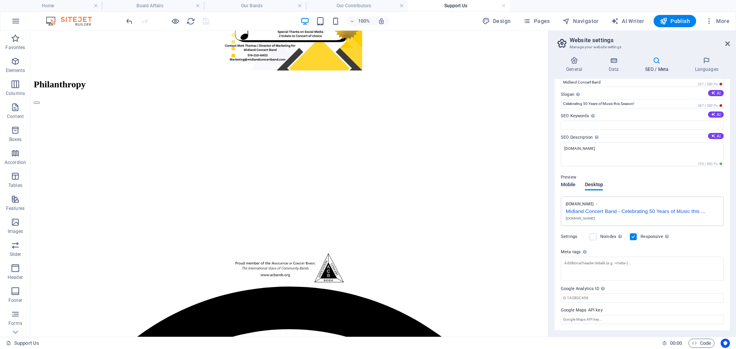
click at [570, 186] on span "Mobile" at bounding box center [568, 185] width 15 height 11
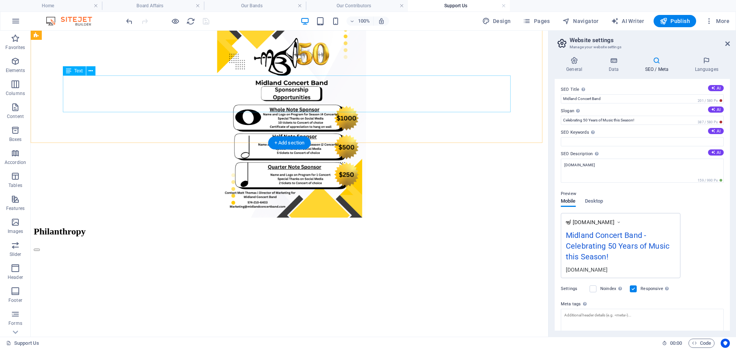
scroll to position [537, 0]
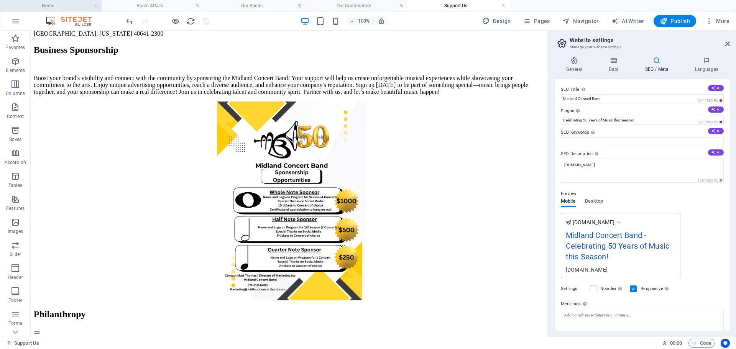
click at [58, 8] on h4 "Home" at bounding box center [51, 6] width 102 height 8
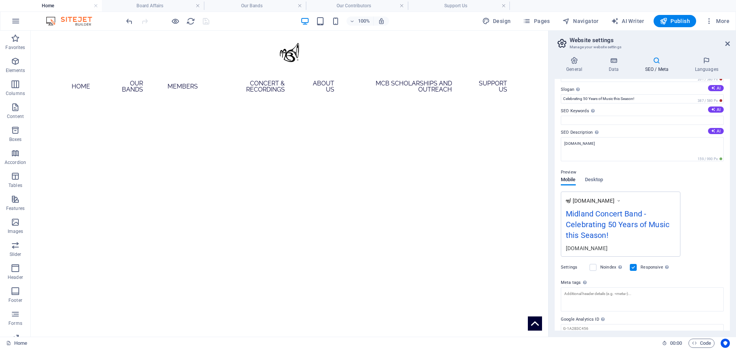
scroll to position [0, 0]
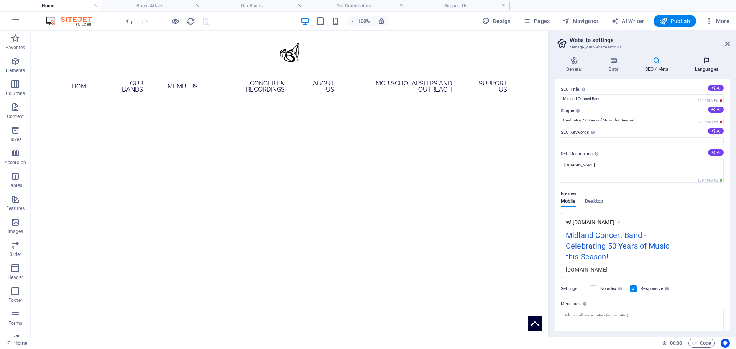
click at [695, 65] on h4 "Languages" at bounding box center [706, 65] width 47 height 16
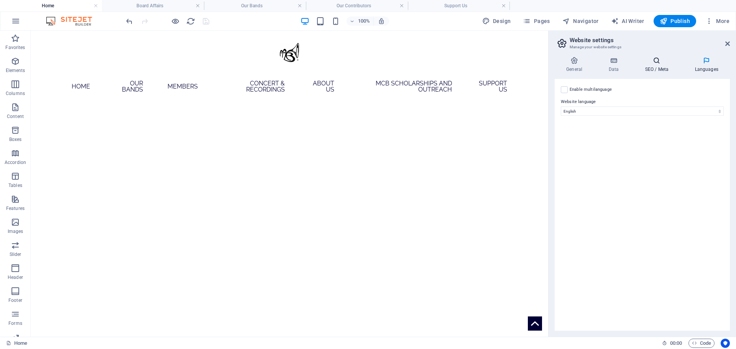
click at [652, 70] on h4 "SEO / Meta" at bounding box center [658, 65] width 50 height 16
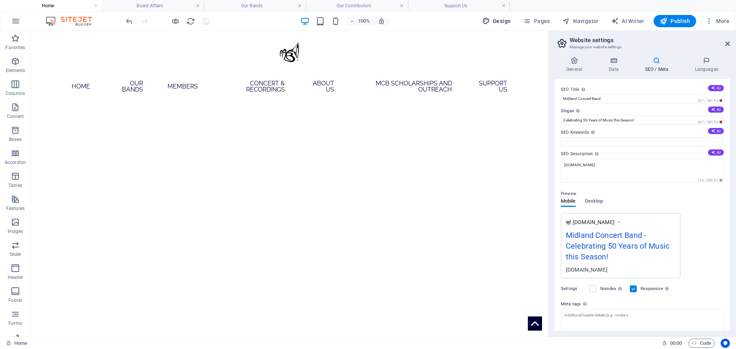
click at [506, 24] on span "Design" at bounding box center [496, 21] width 29 height 8
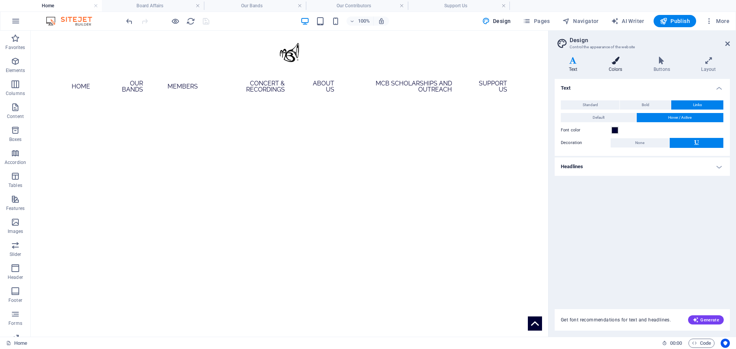
click at [611, 59] on icon at bounding box center [616, 61] width 42 height 8
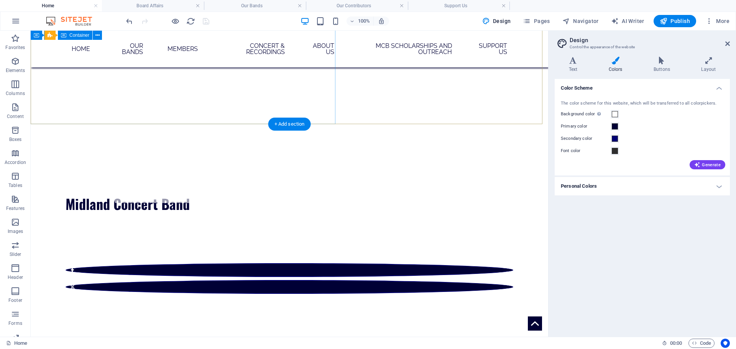
scroll to position [153, 0]
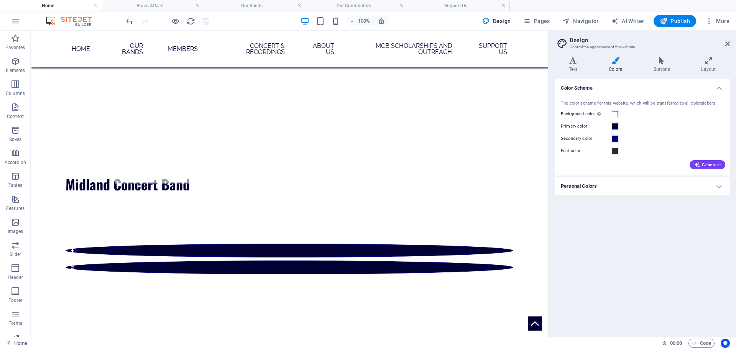
click at [608, 186] on h4 "Personal Colors" at bounding box center [642, 186] width 175 height 18
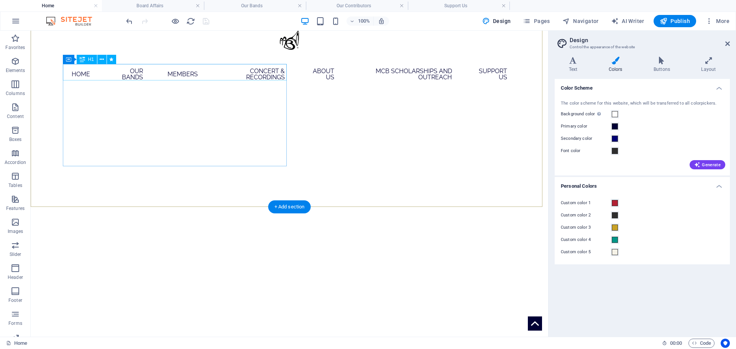
scroll to position [0, 0]
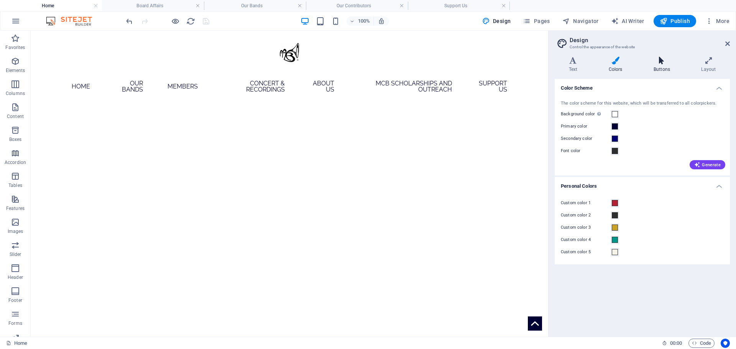
click at [664, 63] on icon at bounding box center [661, 61] width 44 height 8
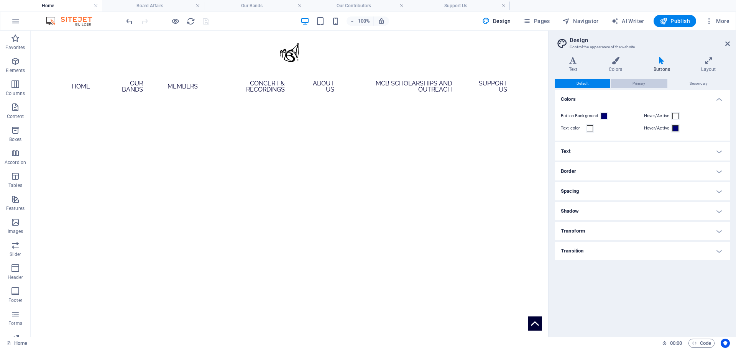
click at [641, 85] on span "Primary" at bounding box center [638, 83] width 13 height 9
click at [684, 80] on button "Secondary" at bounding box center [699, 83] width 62 height 9
click at [583, 70] on h4 "Text" at bounding box center [575, 65] width 40 height 16
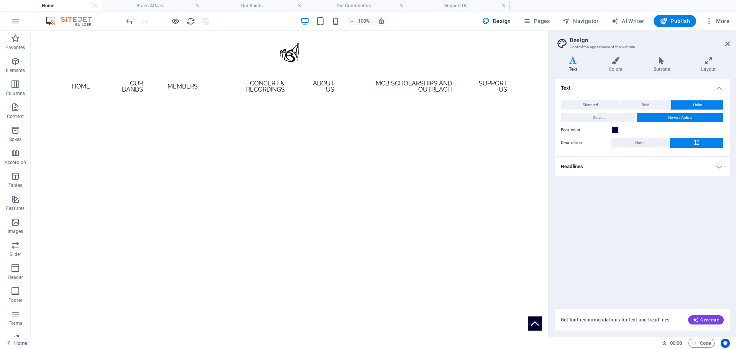
click at [602, 161] on h4 "Headlines" at bounding box center [642, 167] width 175 height 18
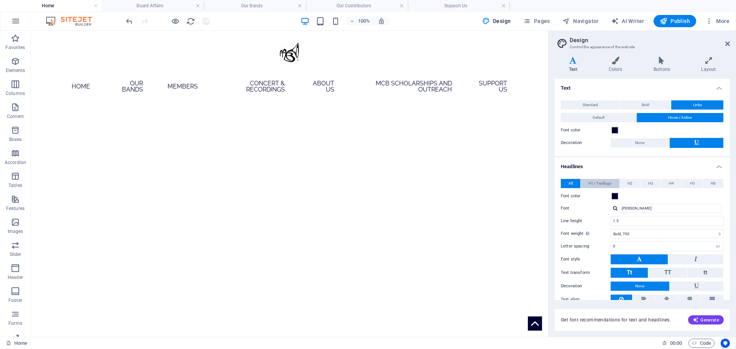
click at [600, 182] on span "H1 / Textlogo" at bounding box center [599, 183] width 23 height 9
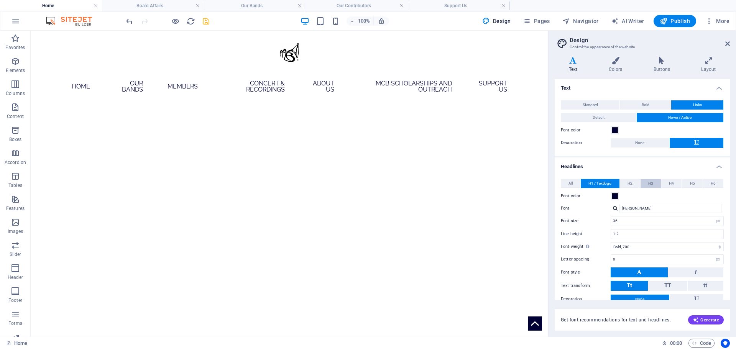
click at [649, 181] on span "H3" at bounding box center [650, 183] width 5 height 9
click at [570, 179] on span "All" at bounding box center [570, 183] width 4 height 9
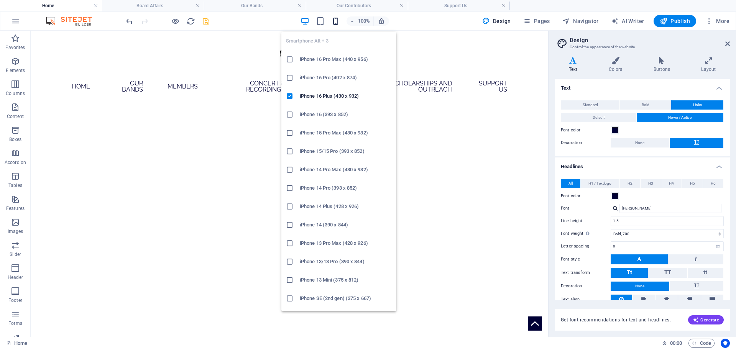
click at [335, 23] on icon "button" at bounding box center [335, 21] width 9 height 9
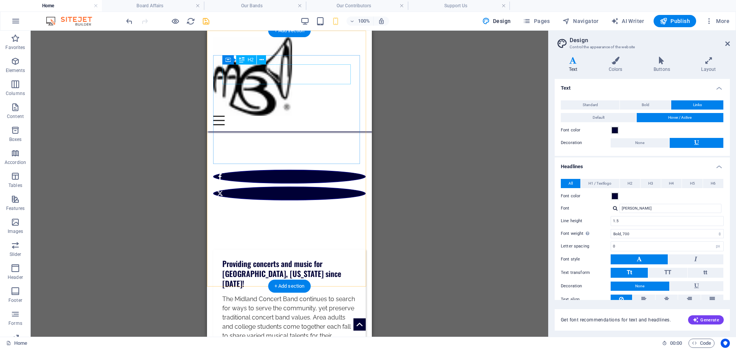
scroll to position [230, 0]
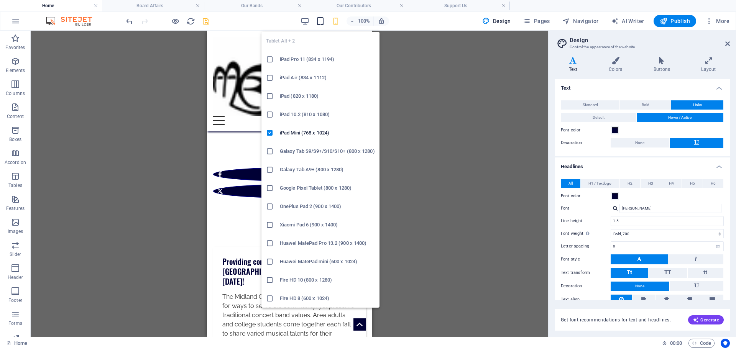
click at [325, 23] on icon "button" at bounding box center [320, 21] width 9 height 9
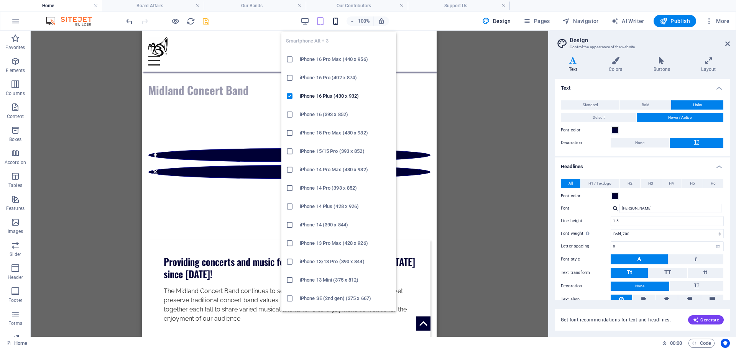
click at [338, 22] on icon "button" at bounding box center [335, 21] width 9 height 9
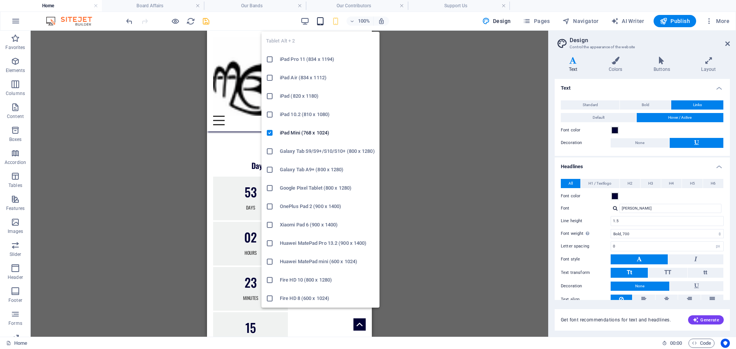
click at [319, 25] on icon "button" at bounding box center [320, 21] width 9 height 9
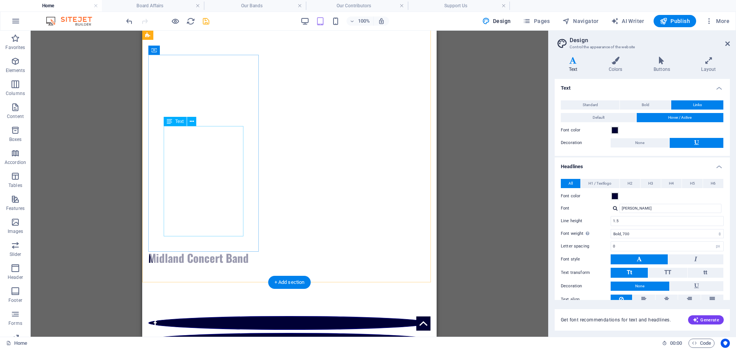
scroll to position [0, 0]
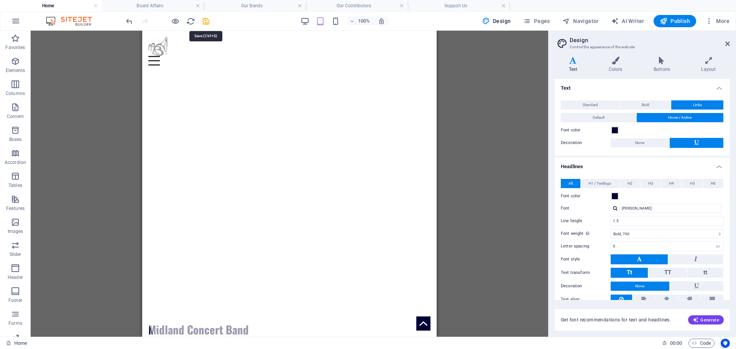
click at [209, 23] on icon "save" at bounding box center [206, 21] width 9 height 9
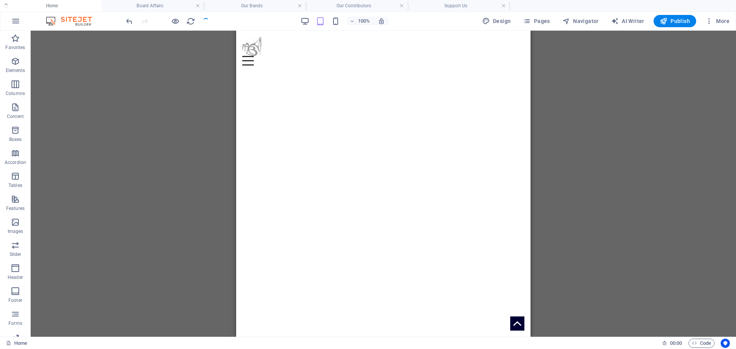
click at [159, 153] on div "Container H1 Banner Banner Container Container Menu Menu Bar Container Banner C…" at bounding box center [383, 184] width 705 height 306
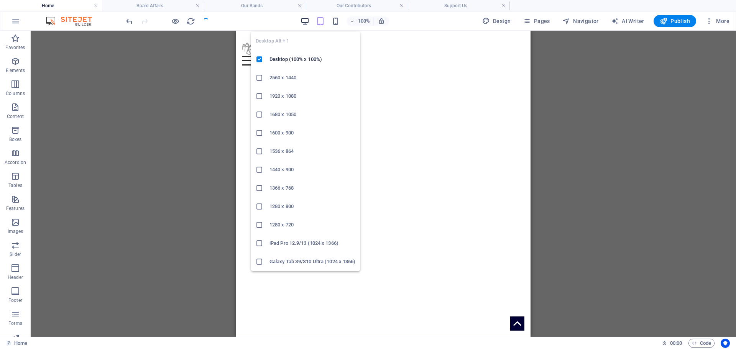
click at [309, 23] on icon "button" at bounding box center [305, 21] width 9 height 9
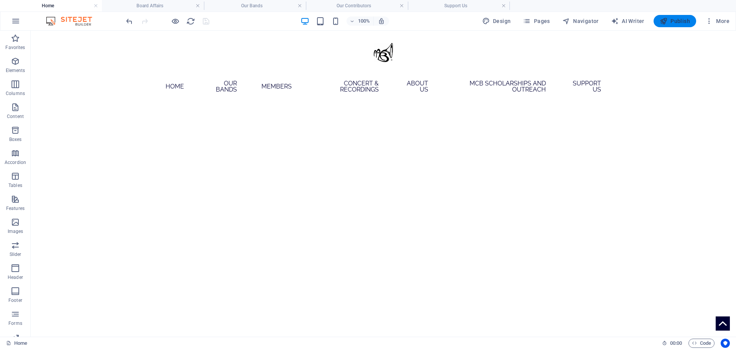
click at [678, 20] on span "Publish" at bounding box center [675, 21] width 30 height 8
